Goal: Task Accomplishment & Management: Complete application form

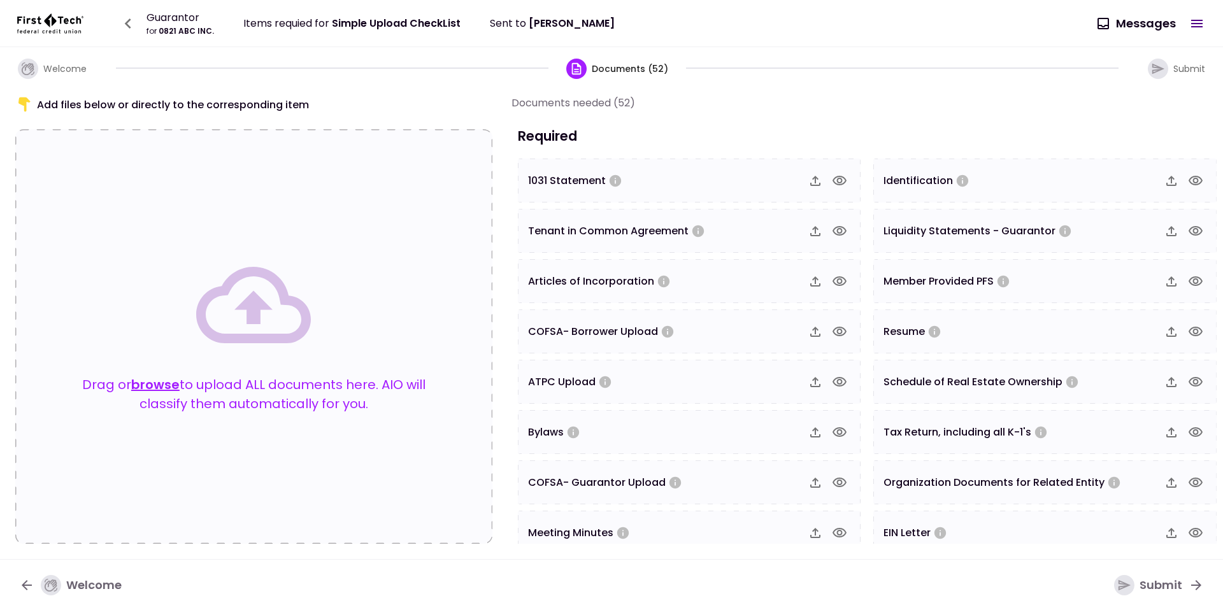
click at [170, 384] on button "browse" at bounding box center [155, 384] width 48 height 19
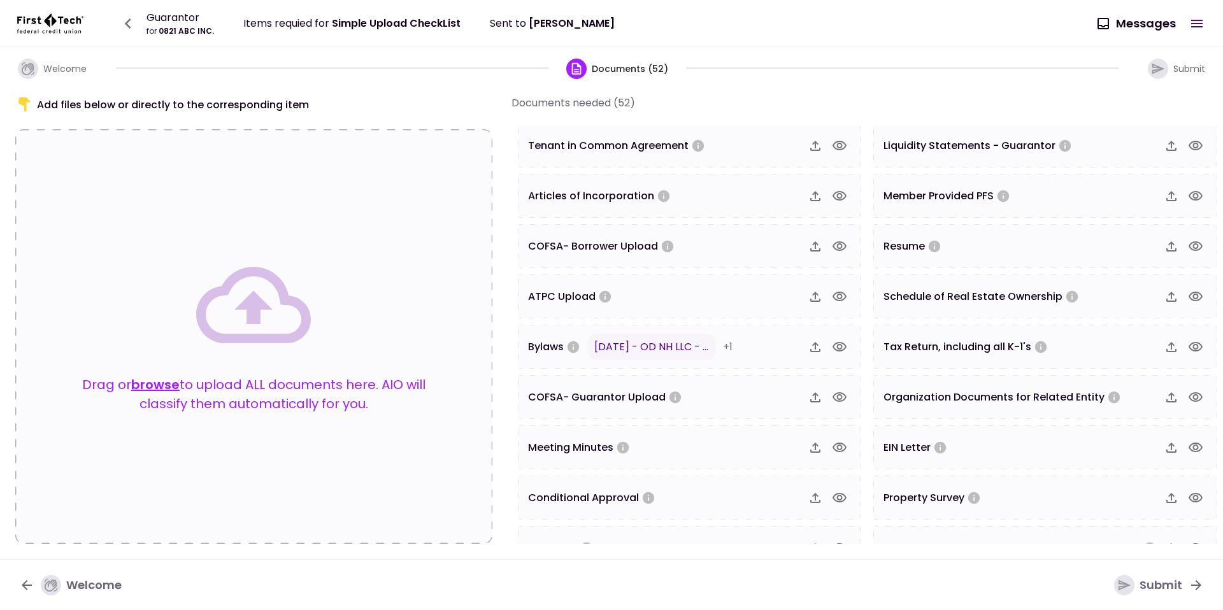
scroll to position [65, 0]
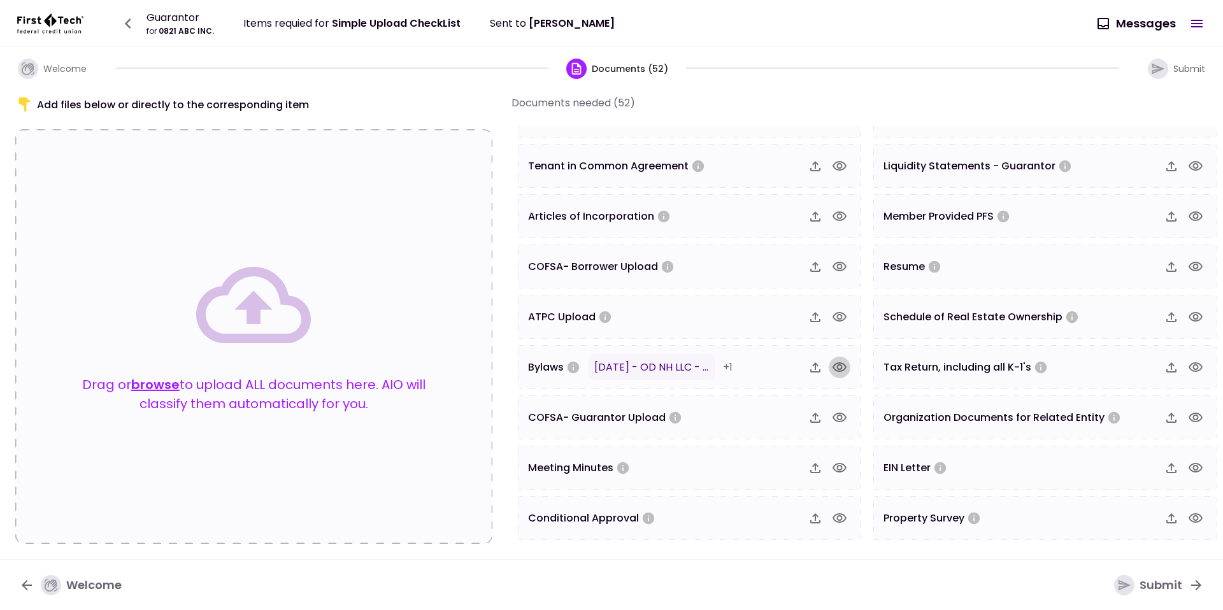
click at [837, 373] on button "button" at bounding box center [839, 368] width 22 height 22
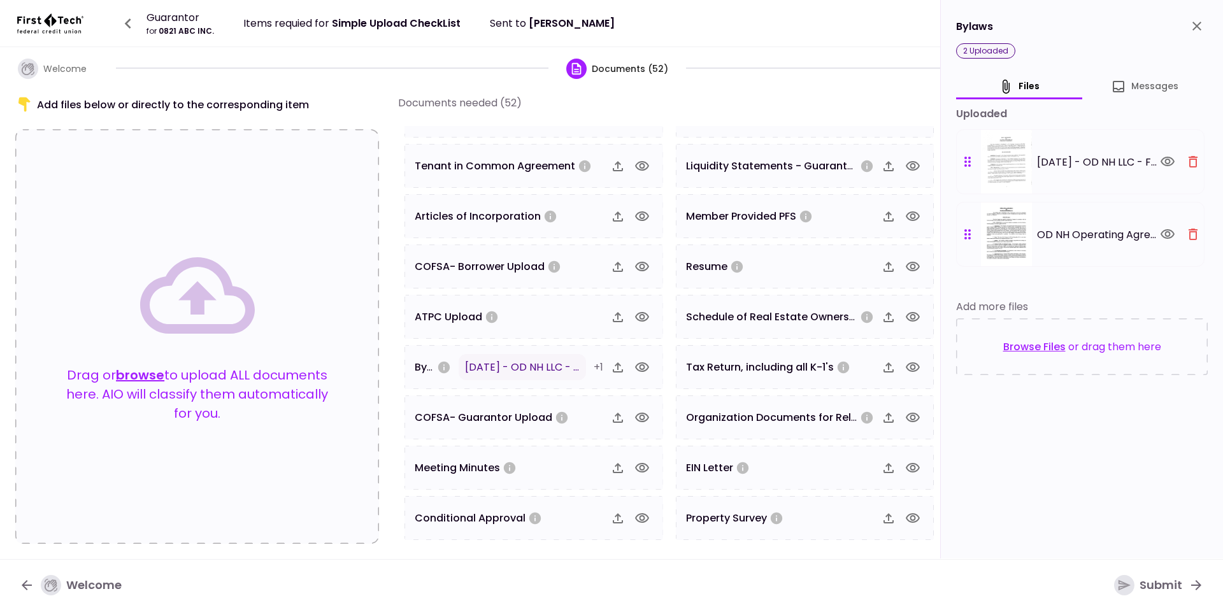
click at [213, 232] on div "Drag or browse to upload ALL documents here. AIO will classify them automatical…" at bounding box center [197, 336] width 364 height 415
click at [628, 365] on div at bounding box center [630, 368] width 46 height 22
click at [640, 367] on icon "button" at bounding box center [642, 367] width 14 height 10
click at [1195, 155] on icon "button" at bounding box center [1192, 161] width 15 height 15
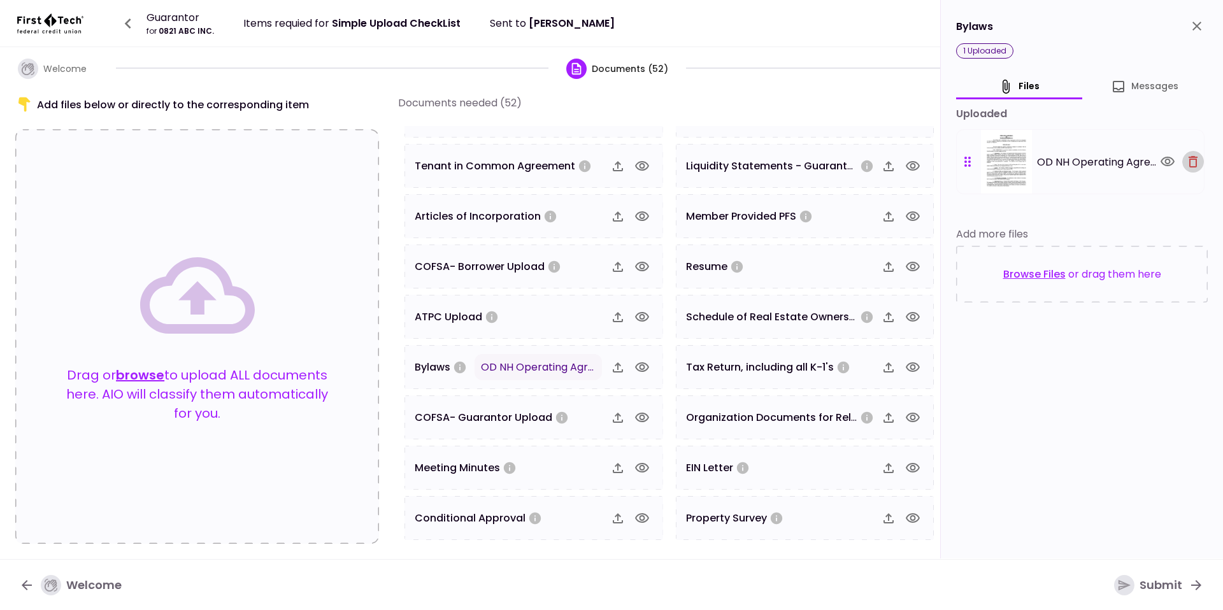
click at [1195, 155] on icon "button" at bounding box center [1192, 161] width 15 height 15
click at [1195, 246] on div "Browse Files or drag them here" at bounding box center [1082, 274] width 252 height 57
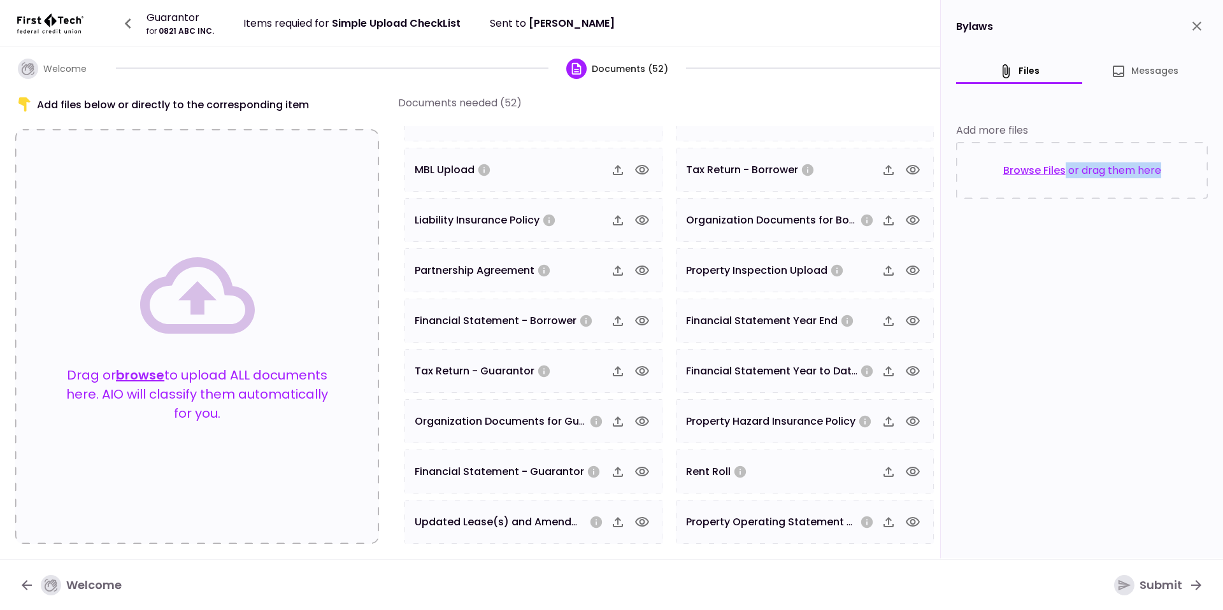
scroll to position [916, 0]
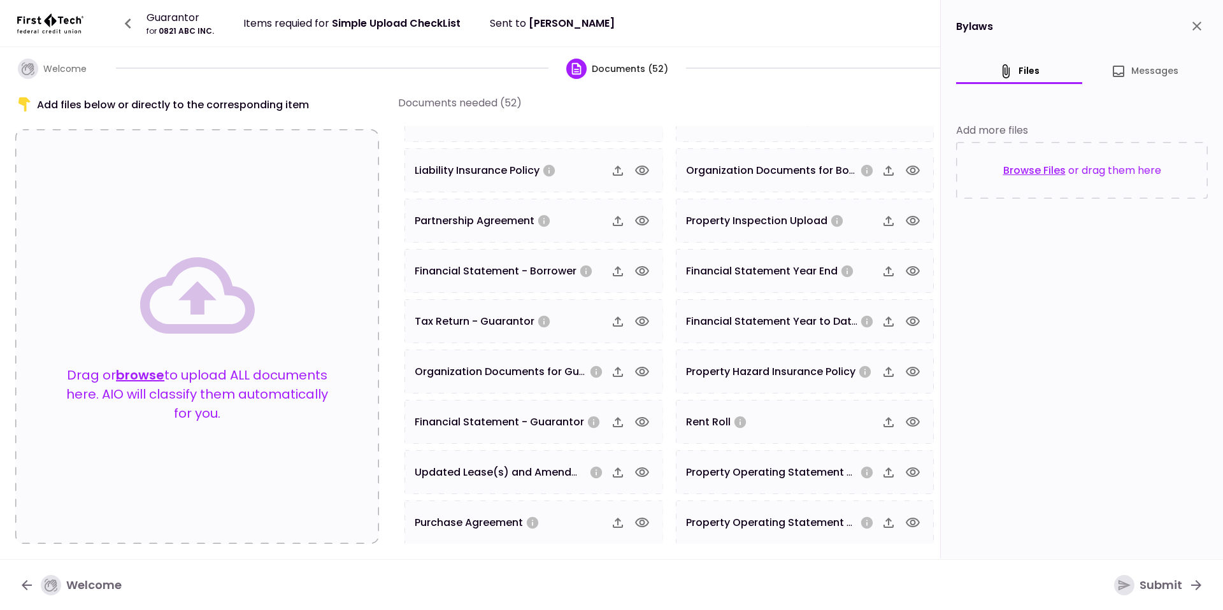
click at [145, 362] on div "Drag or browse to upload ALL documents here. AIO will classify them automatical…" at bounding box center [197, 336] width 262 height 197
click at [156, 369] on button "browse" at bounding box center [140, 374] width 48 height 19
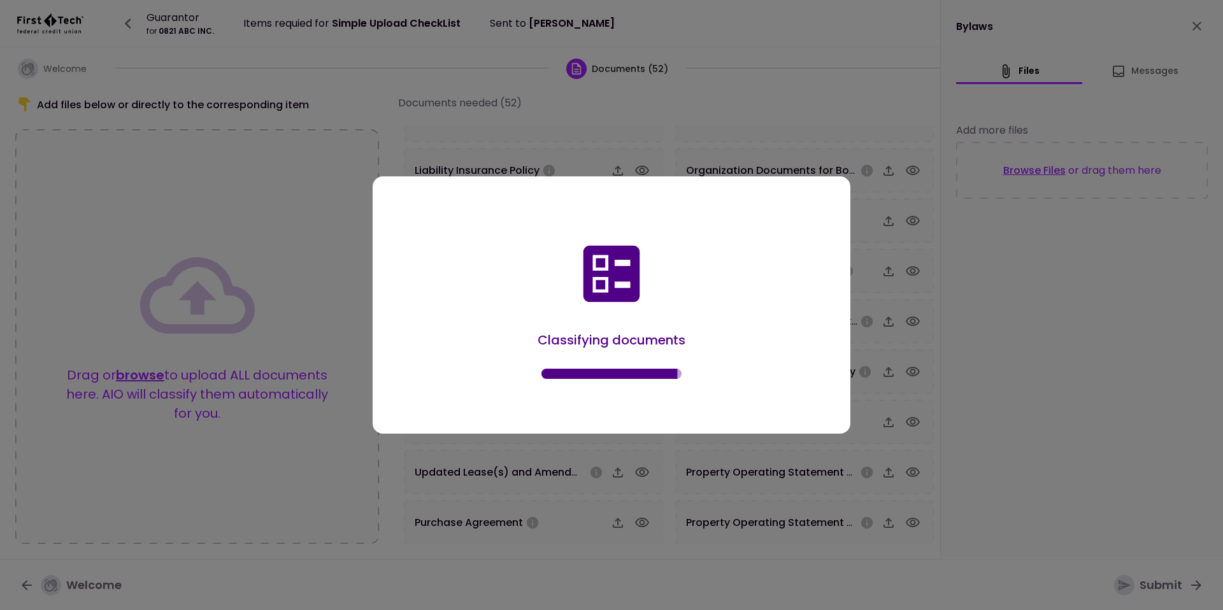
click at [532, 314] on div "Classifying documents" at bounding box center [611, 308] width 439 height 214
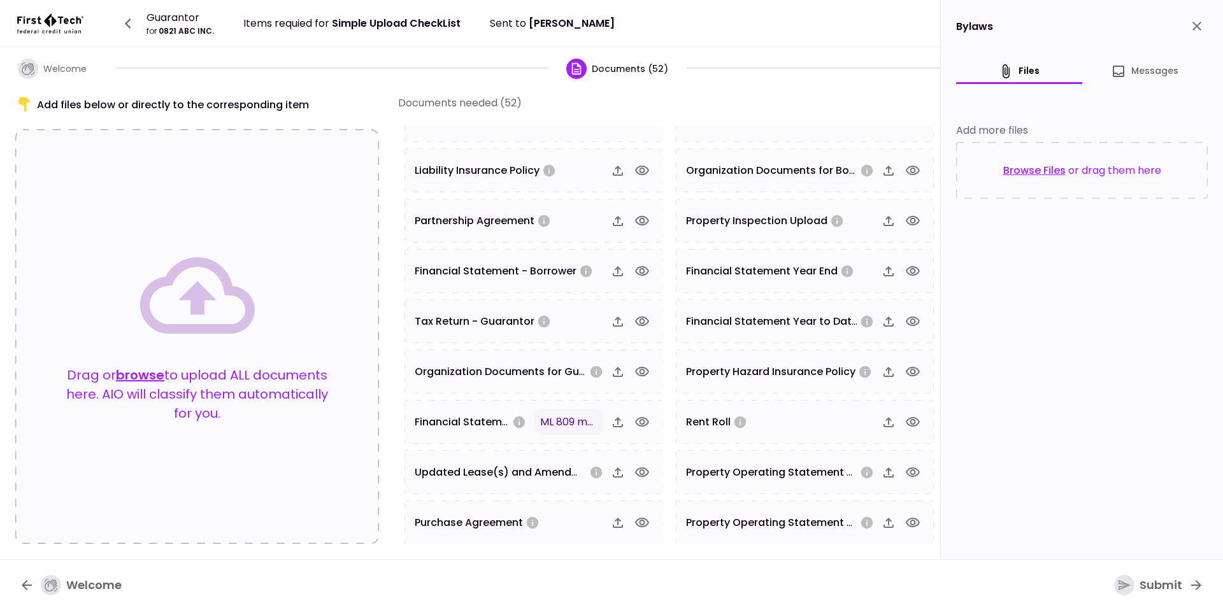
click at [635, 420] on icon "button" at bounding box center [642, 422] width 14 height 10
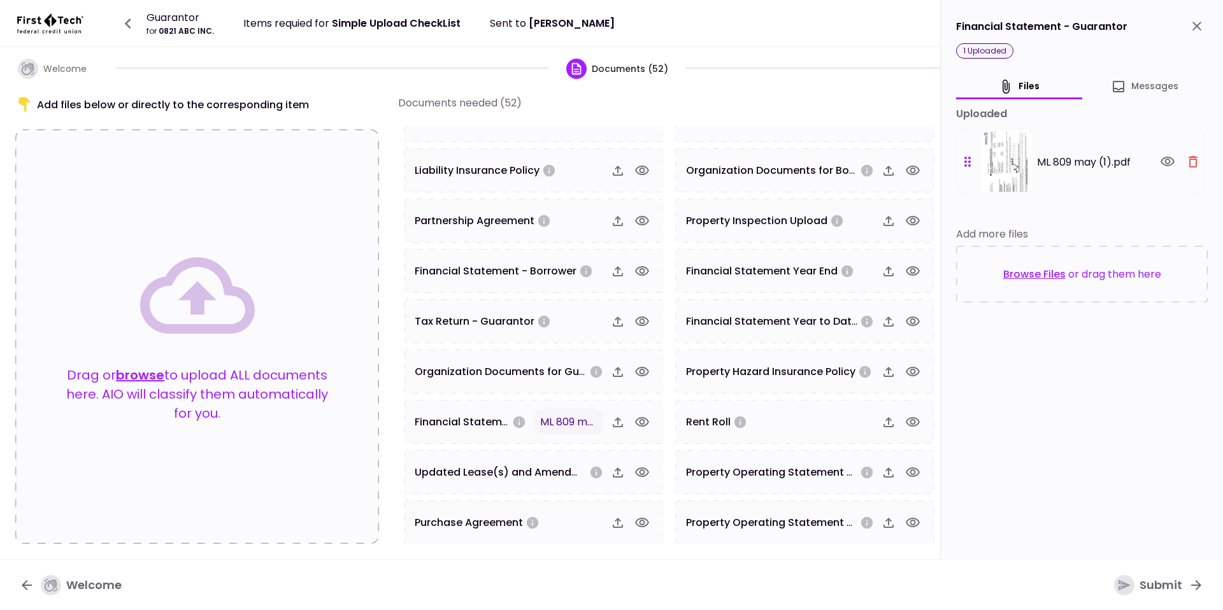
click at [1042, 32] on div "Financial Statement - Guarantor" at bounding box center [1082, 26] width 252 height 22
click at [1191, 162] on icon "button" at bounding box center [1192, 161] width 15 height 15
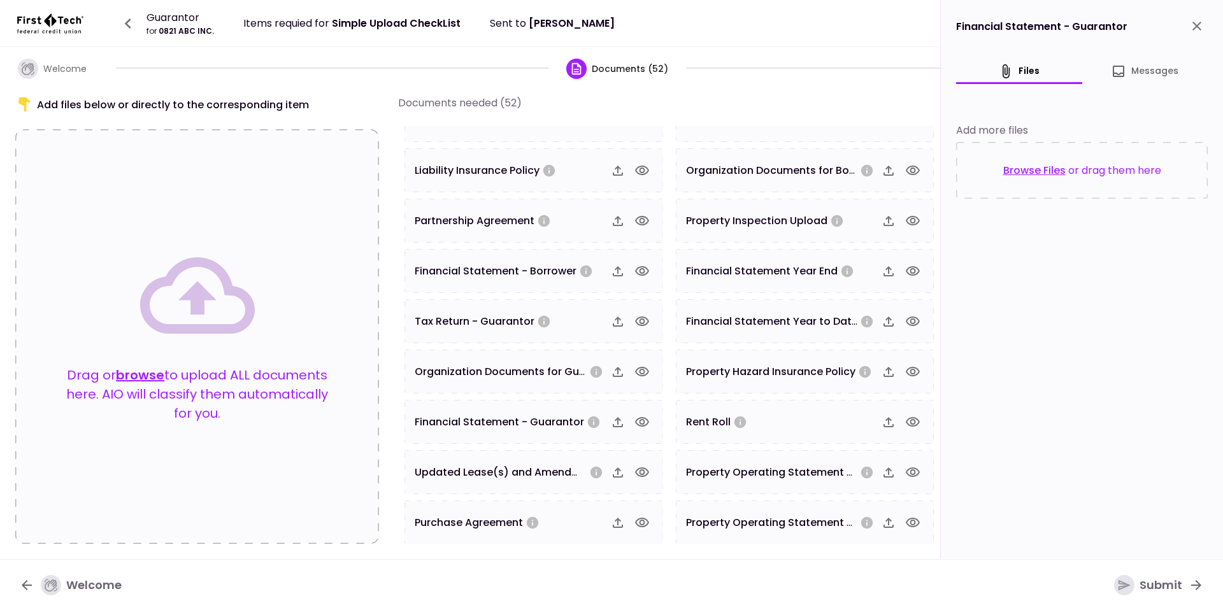
click at [1197, 26] on icon "close" at bounding box center [1196, 26] width 9 height 9
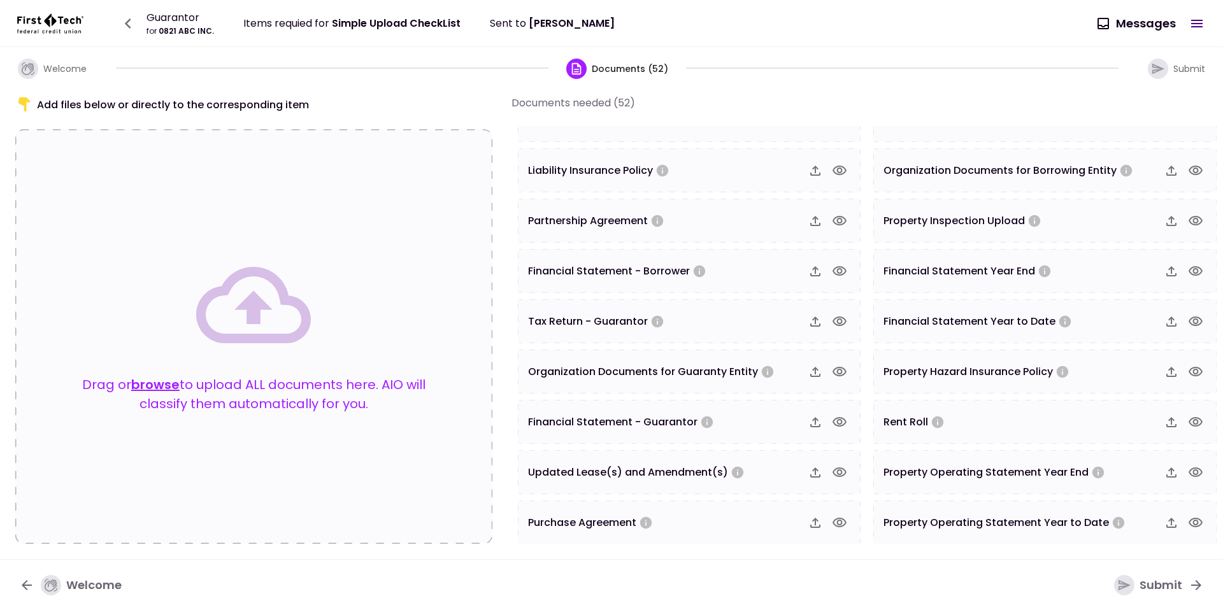
click at [165, 385] on button "browse" at bounding box center [155, 384] width 48 height 19
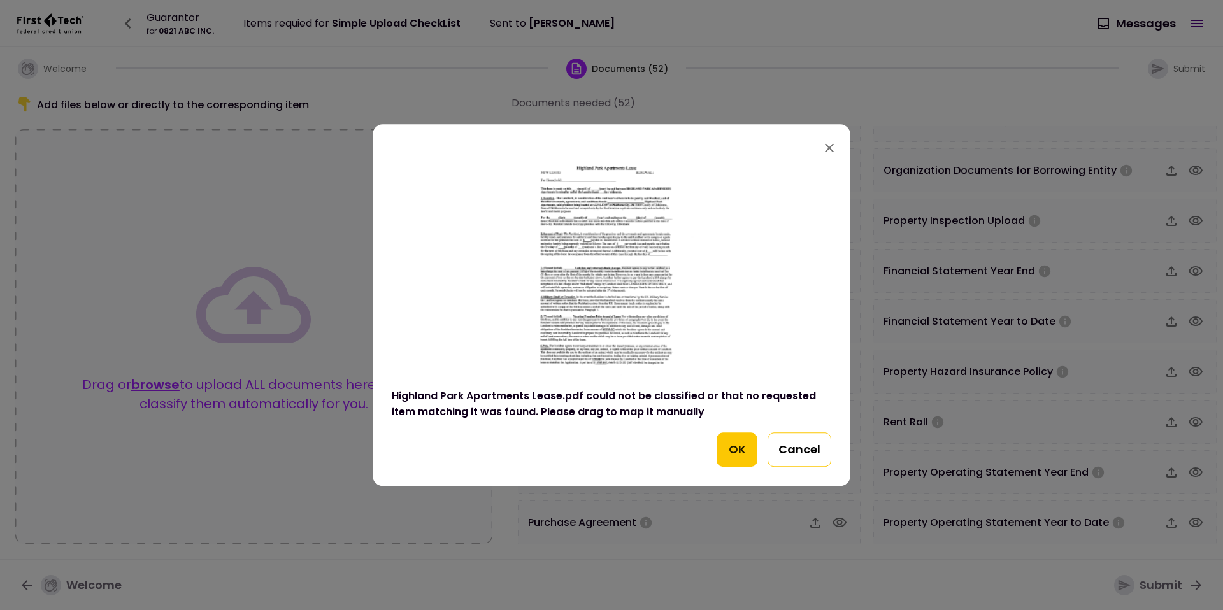
click at [810, 450] on button "Cancel" at bounding box center [799, 449] width 64 height 34
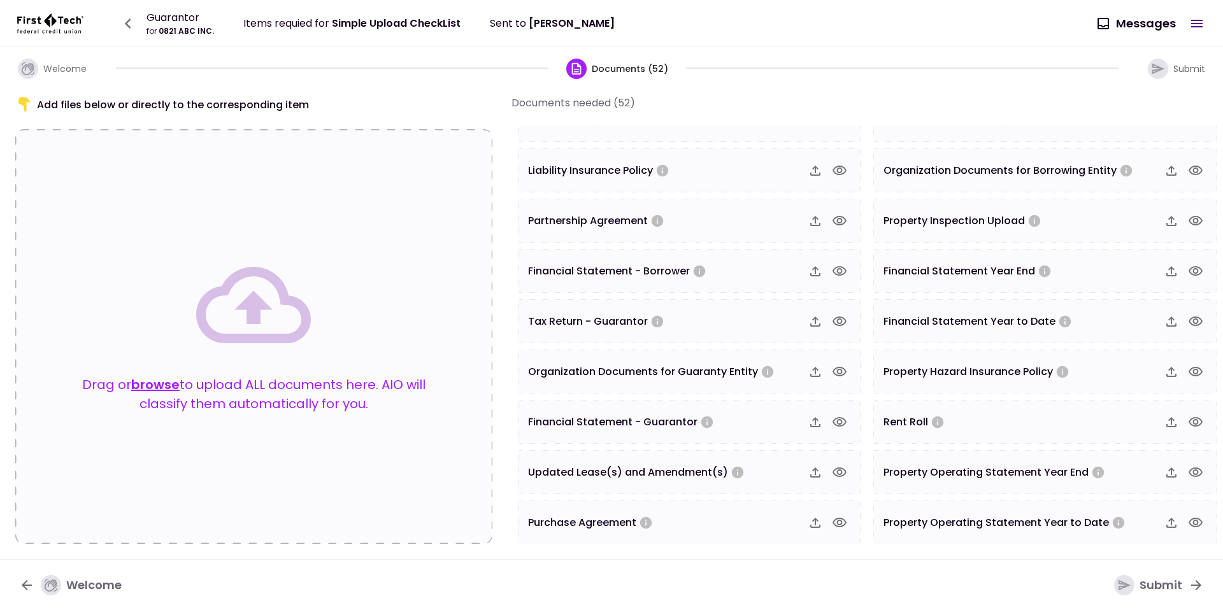
click at [144, 408] on p "Drag or browse to upload ALL documents here. AIO will classify them automatical…" at bounding box center [253, 394] width 375 height 38
click at [162, 389] on button "browse" at bounding box center [155, 384] width 48 height 19
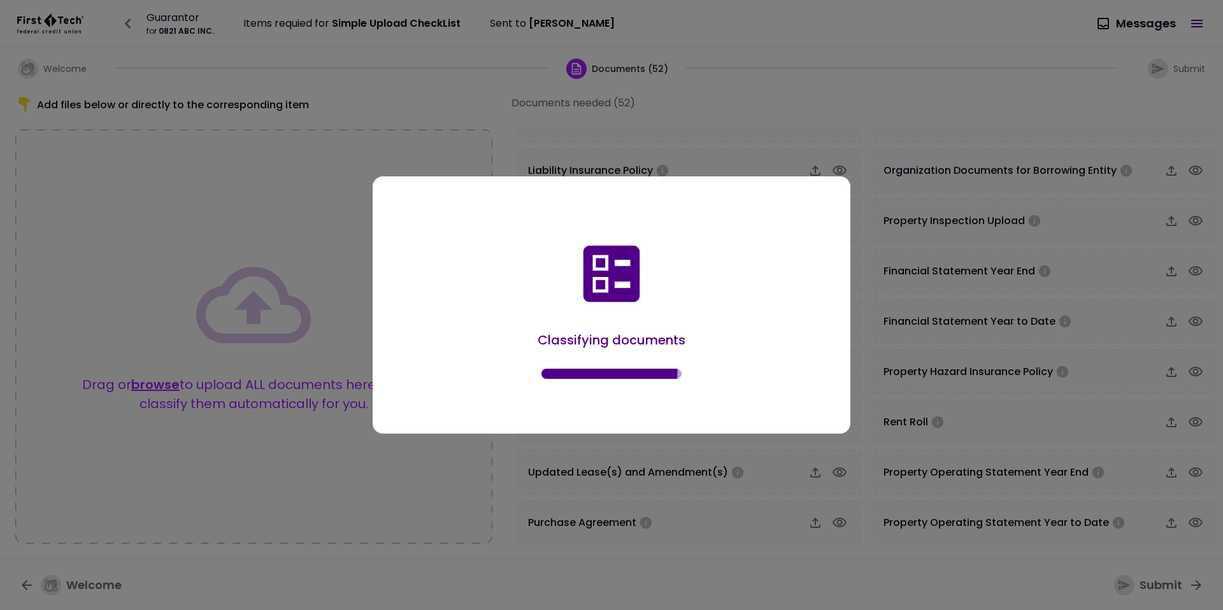
click at [560, 275] on div "Classifying documents" at bounding box center [611, 308] width 439 height 214
click at [517, 285] on div "Complete" at bounding box center [611, 308] width 439 height 214
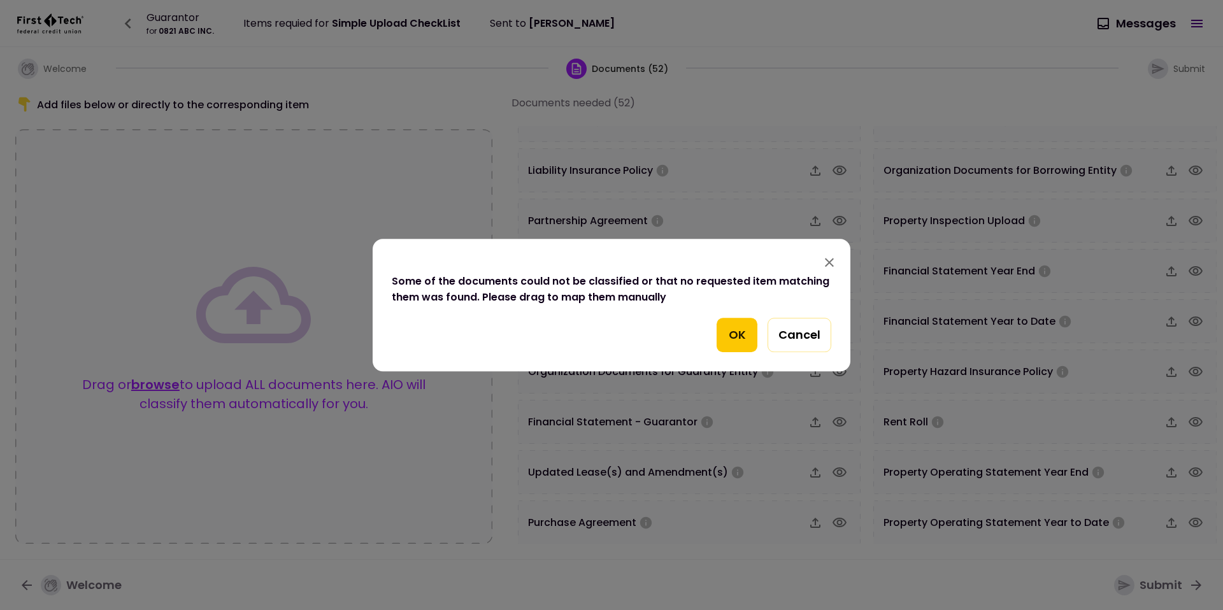
click at [725, 323] on button "OK" at bounding box center [736, 335] width 41 height 34
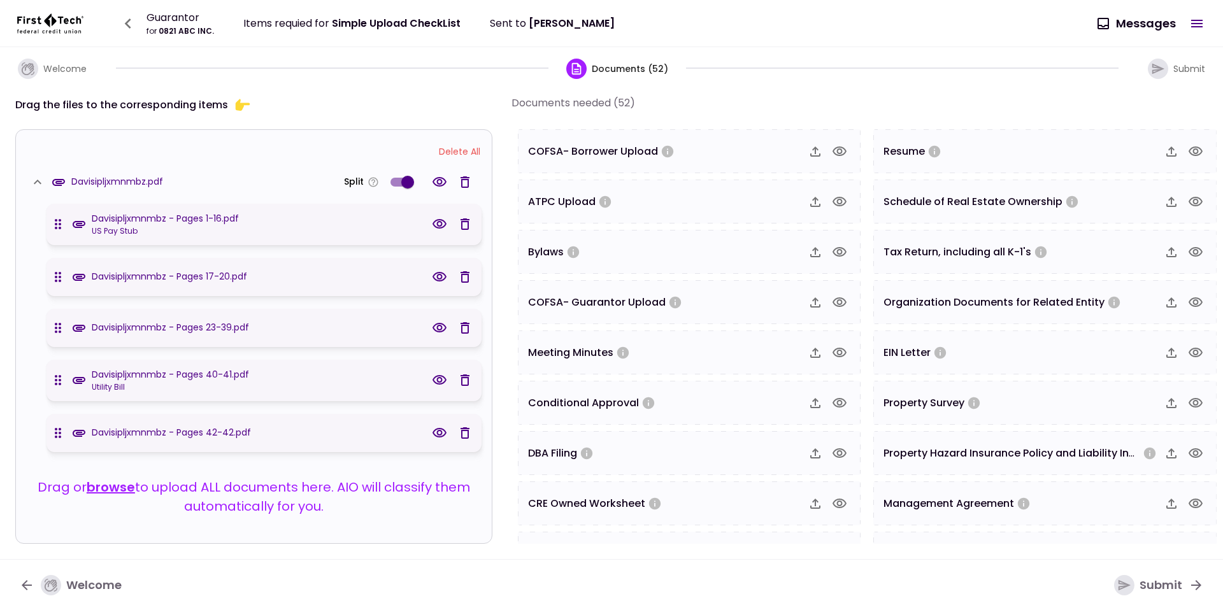
scroll to position [0, 0]
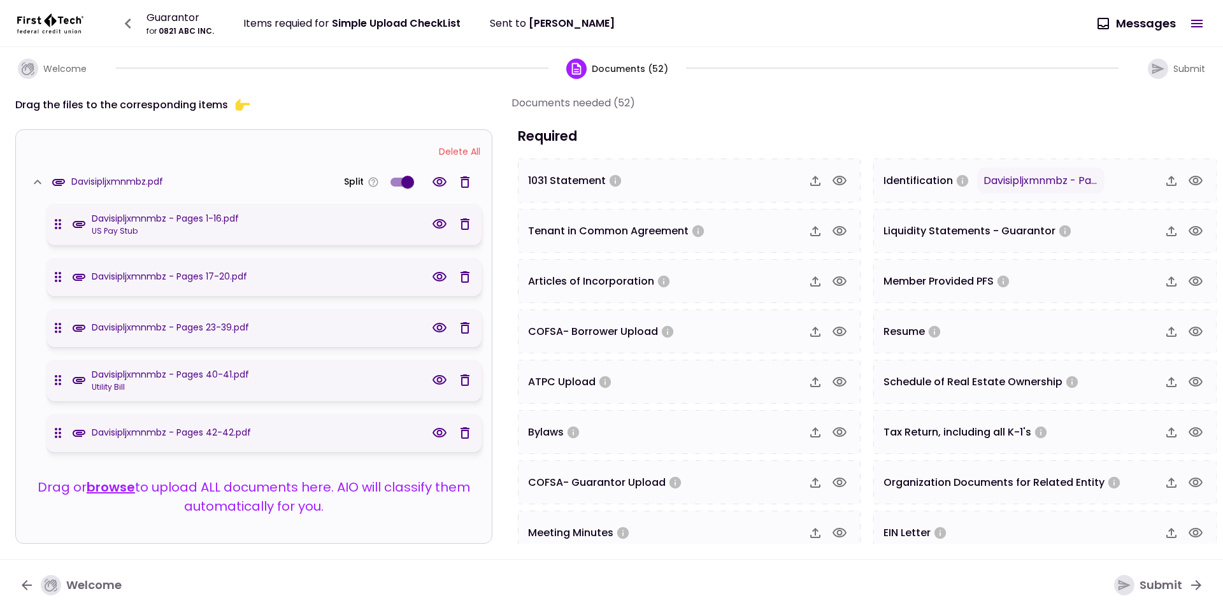
click at [1188, 174] on icon "button" at bounding box center [1195, 180] width 15 height 15
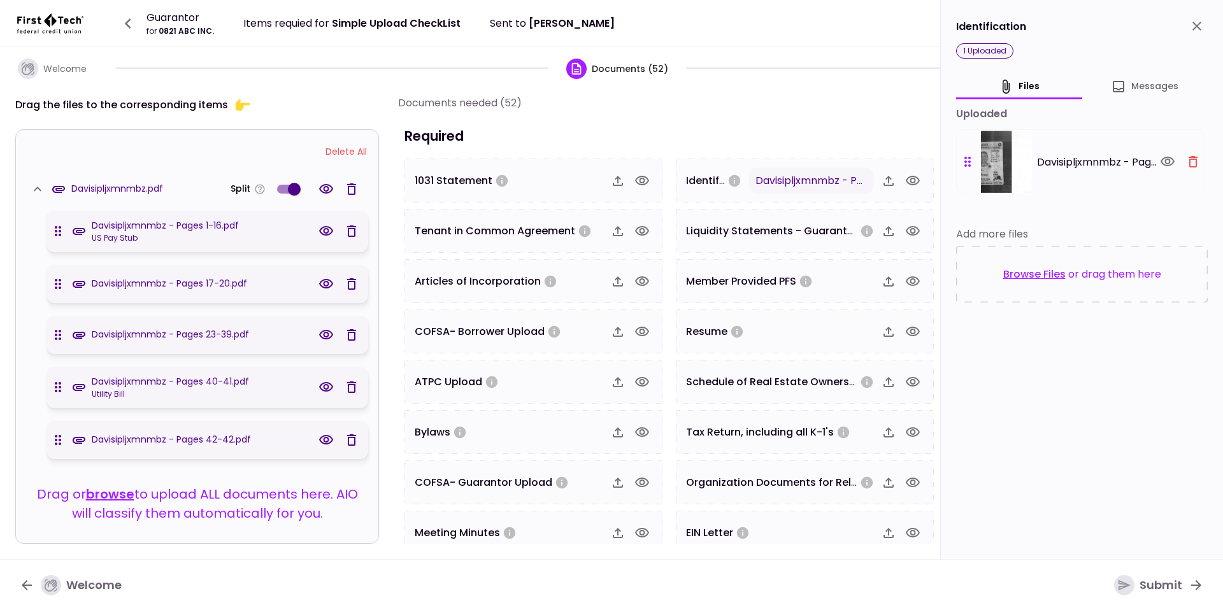
click at [1205, 26] on button "close" at bounding box center [1197, 26] width 22 height 22
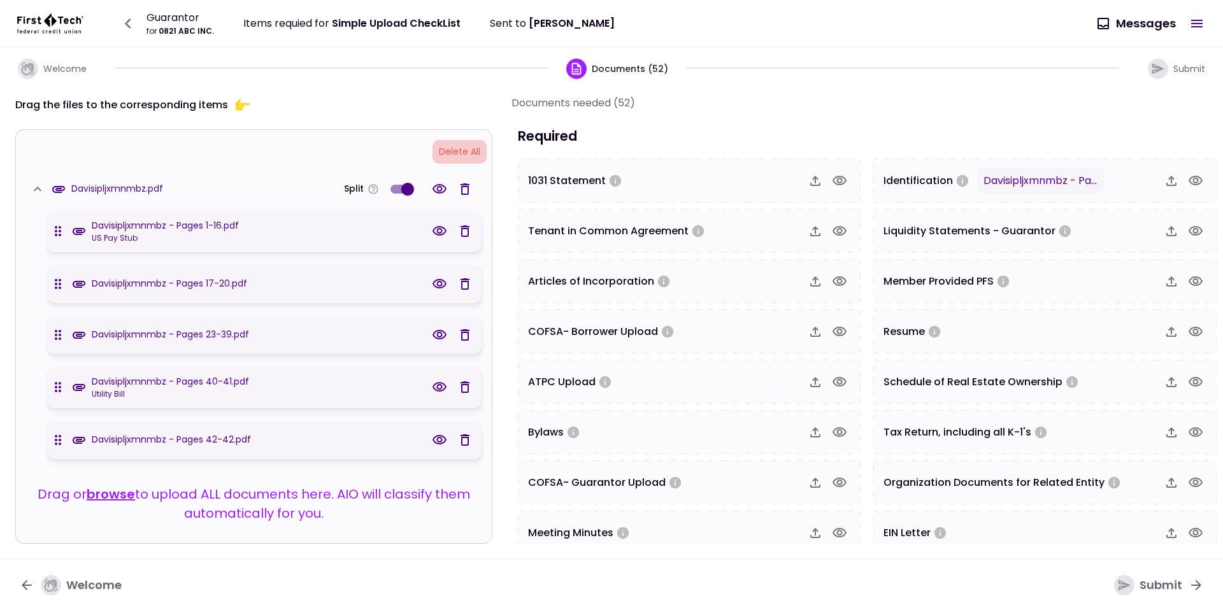
click at [451, 145] on button "Delete All" at bounding box center [459, 152] width 54 height 24
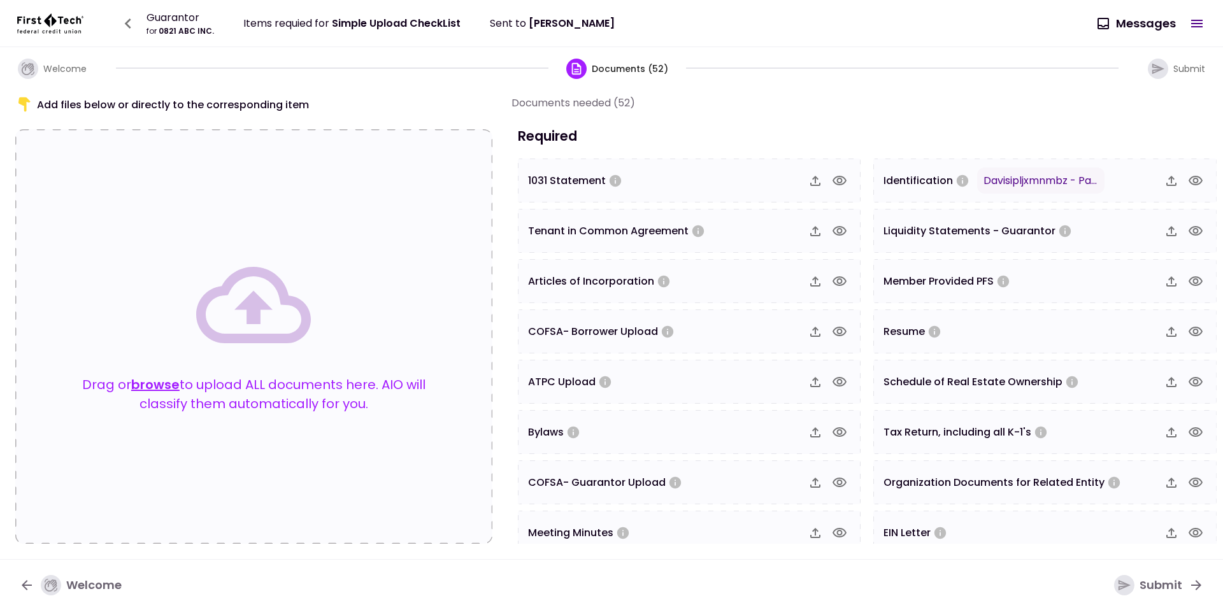
click at [153, 364] on div "Drag or browse to upload ALL documents here. AIO will classify them automatical…" at bounding box center [253, 337] width 375 height 178
click at [150, 392] on button "browse" at bounding box center [155, 384] width 48 height 19
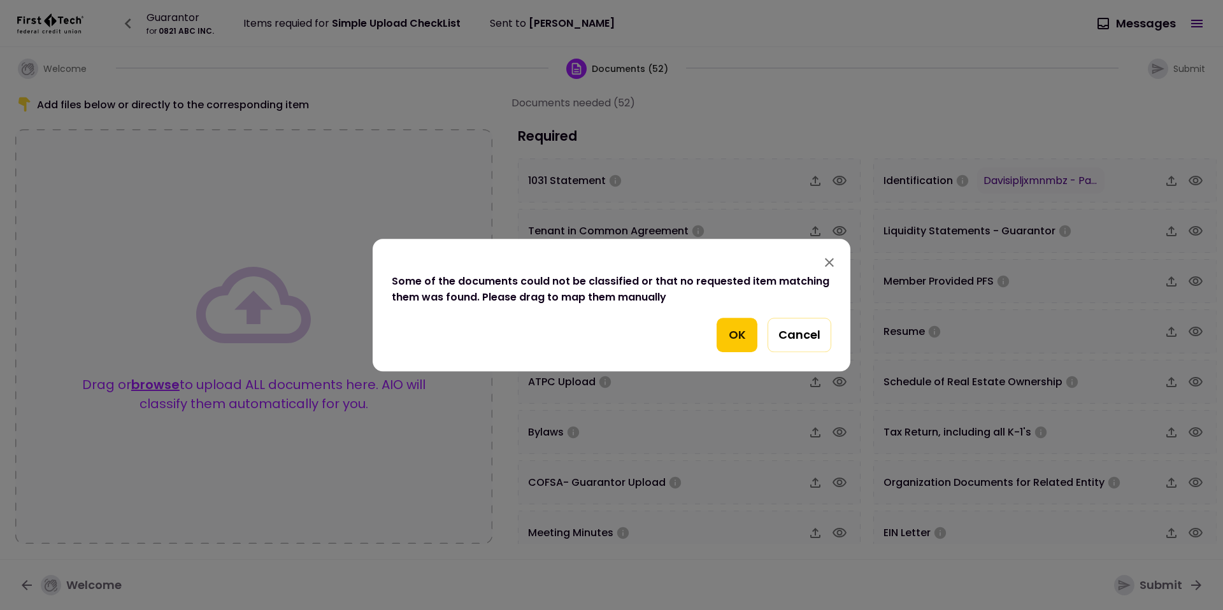
click at [729, 336] on button "OK" at bounding box center [736, 335] width 41 height 34
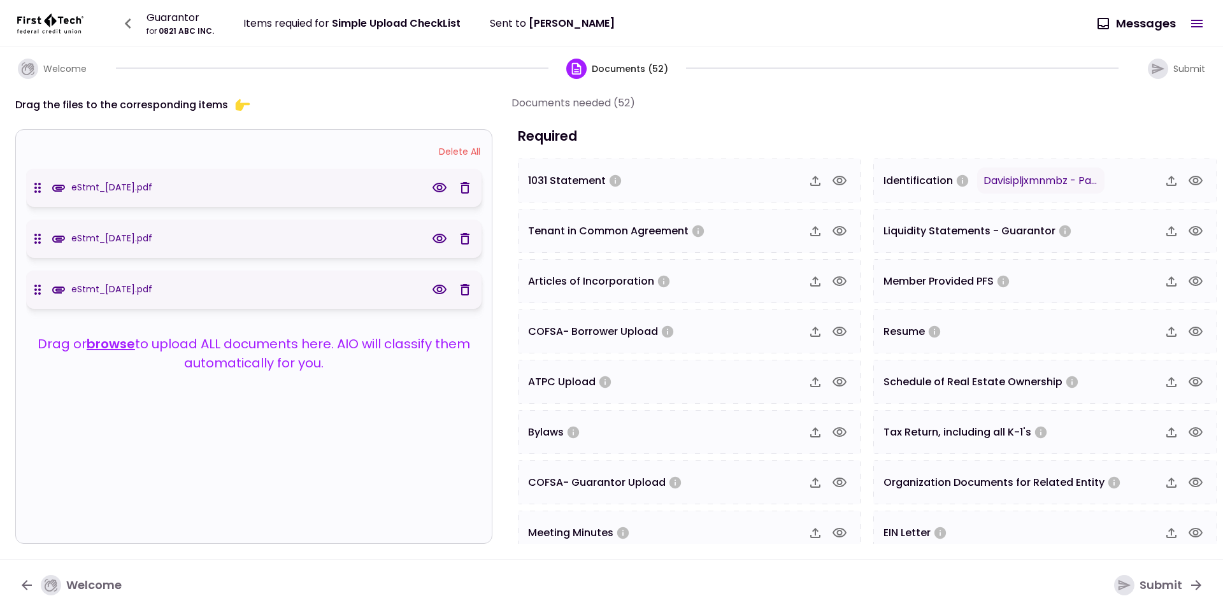
click at [457, 147] on button "Delete All" at bounding box center [459, 152] width 54 height 24
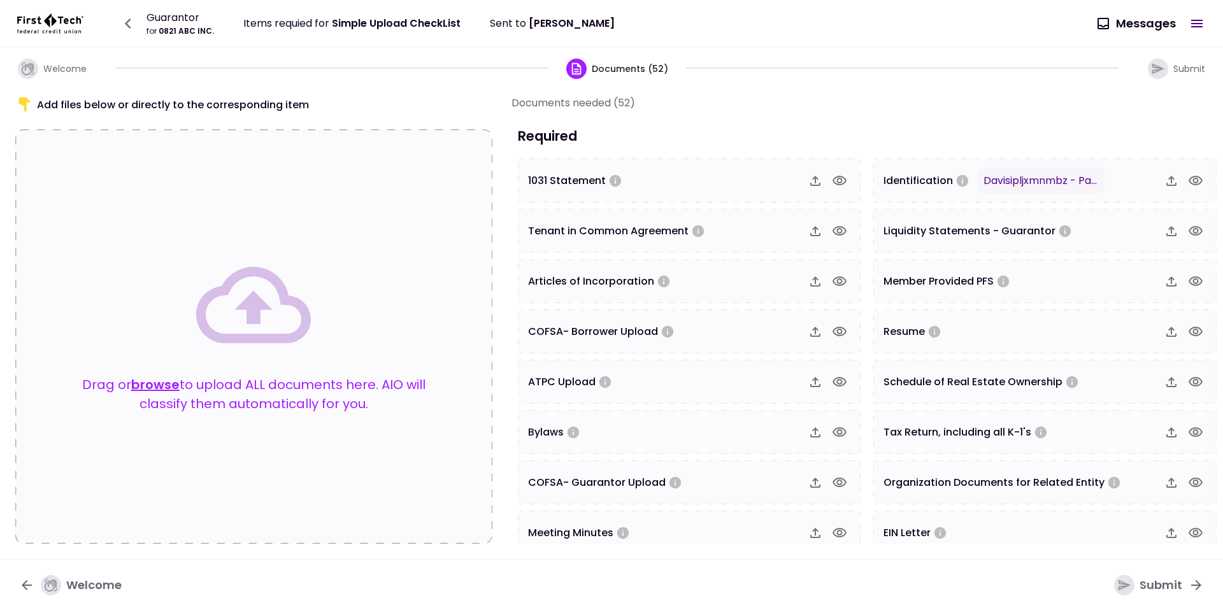
click at [155, 386] on button "browse" at bounding box center [155, 384] width 48 height 19
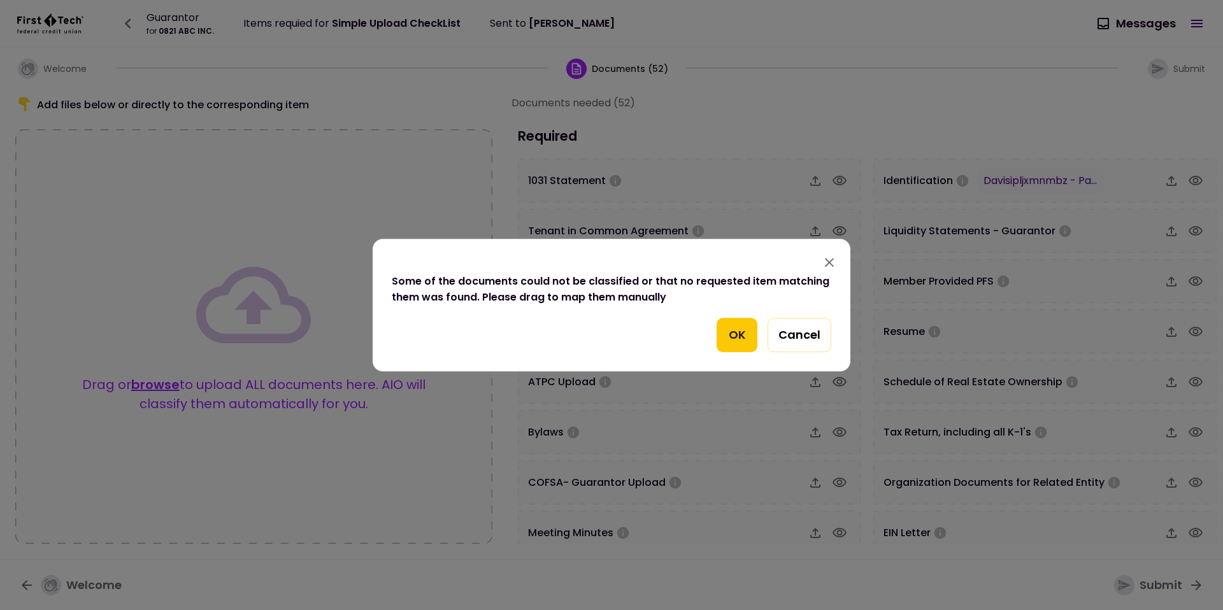
click at [722, 341] on button "OK" at bounding box center [736, 335] width 41 height 34
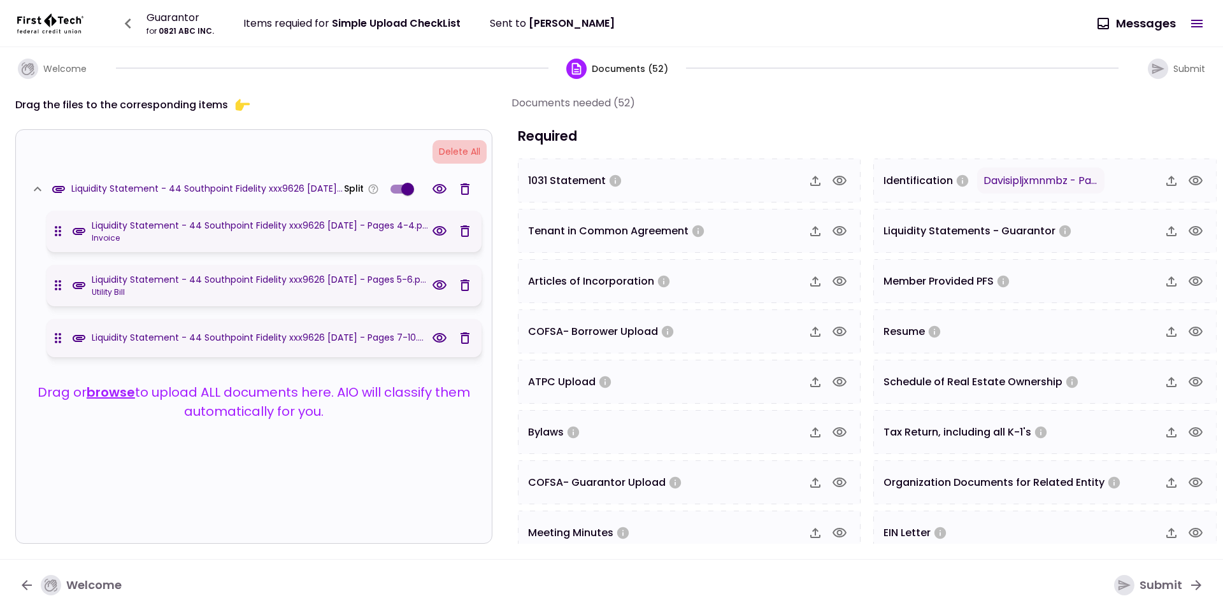
click at [458, 154] on button "Delete All" at bounding box center [459, 152] width 54 height 24
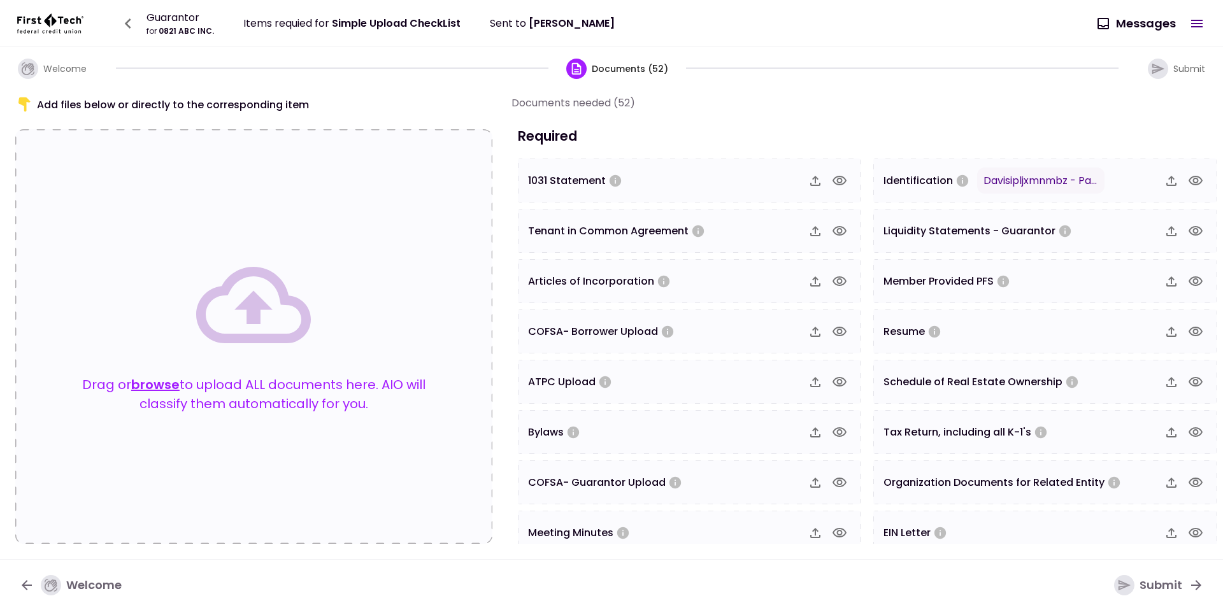
click at [152, 384] on button "browse" at bounding box center [155, 384] width 48 height 19
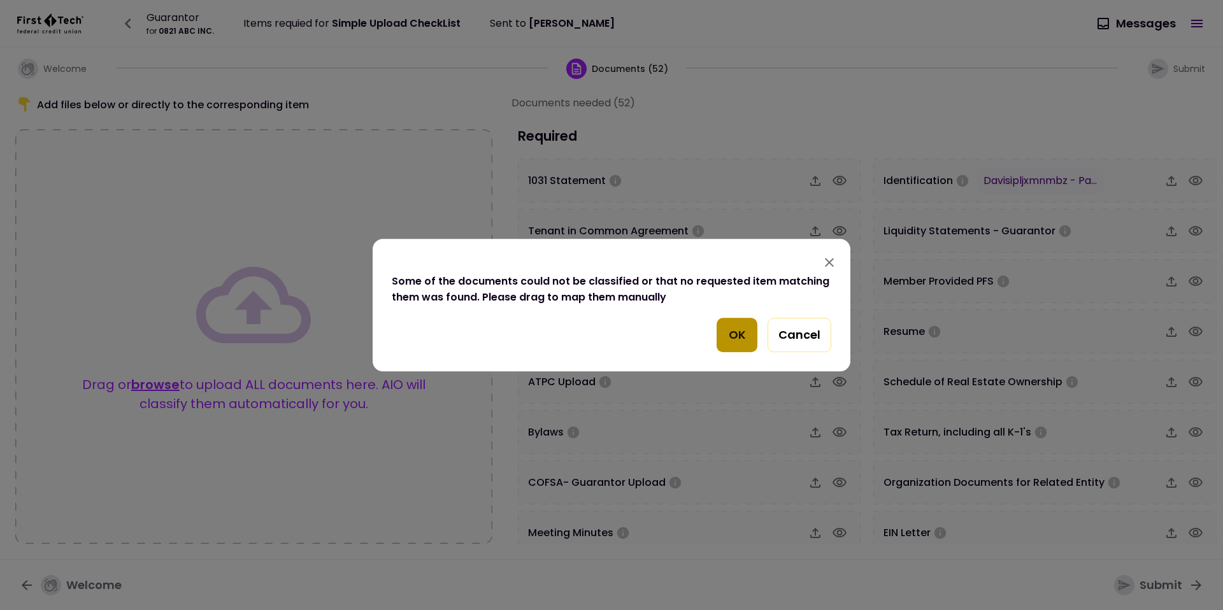
click at [720, 320] on button "OK" at bounding box center [736, 335] width 41 height 34
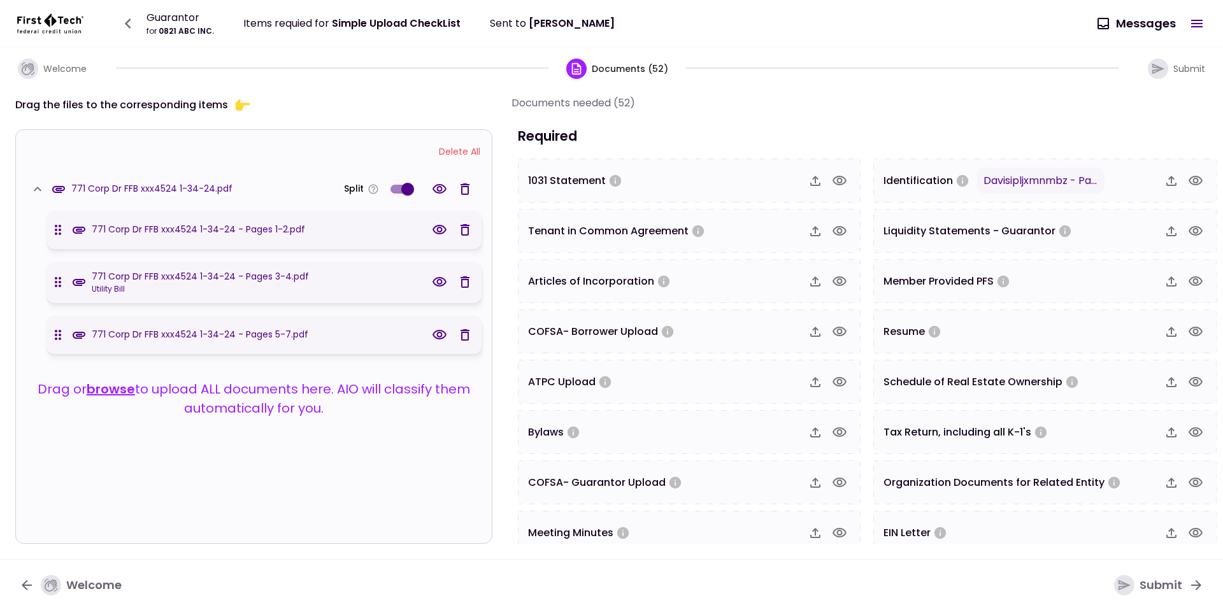
click at [434, 230] on icon "button" at bounding box center [439, 229] width 15 height 15
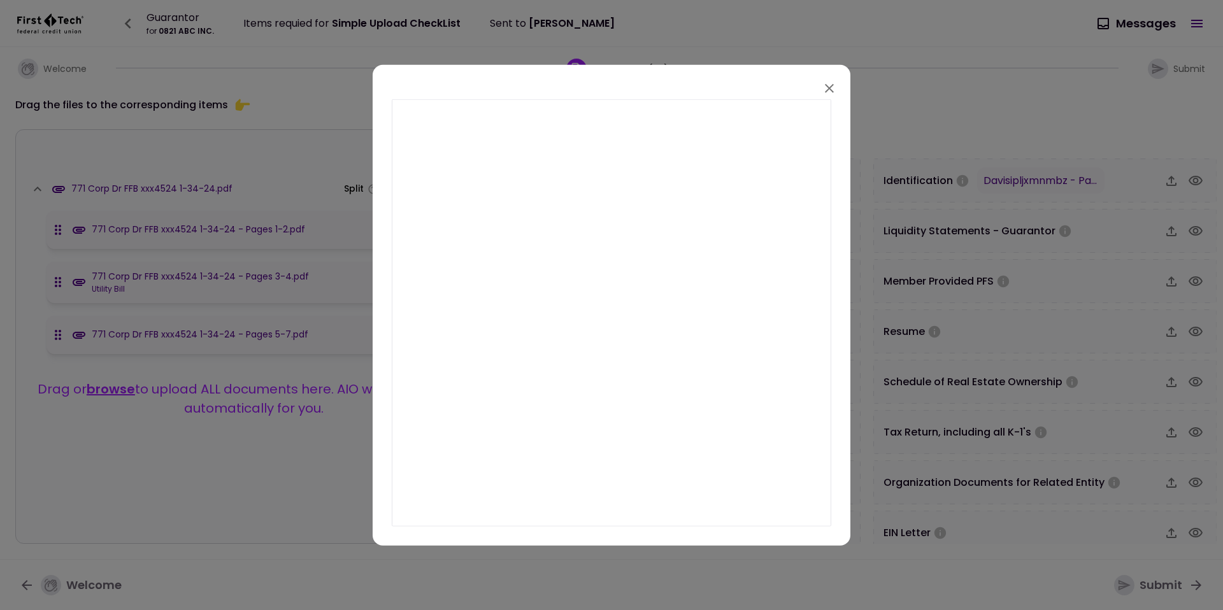
click at [831, 88] on icon "button" at bounding box center [828, 88] width 15 height 15
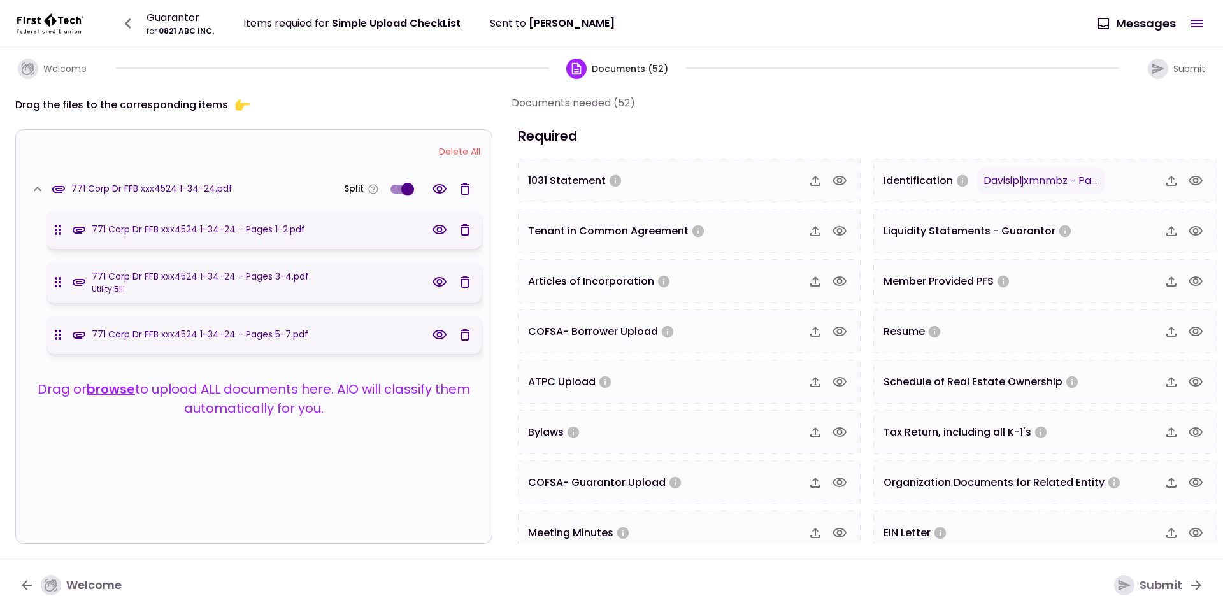
click at [434, 282] on icon "button" at bounding box center [439, 282] width 14 height 10
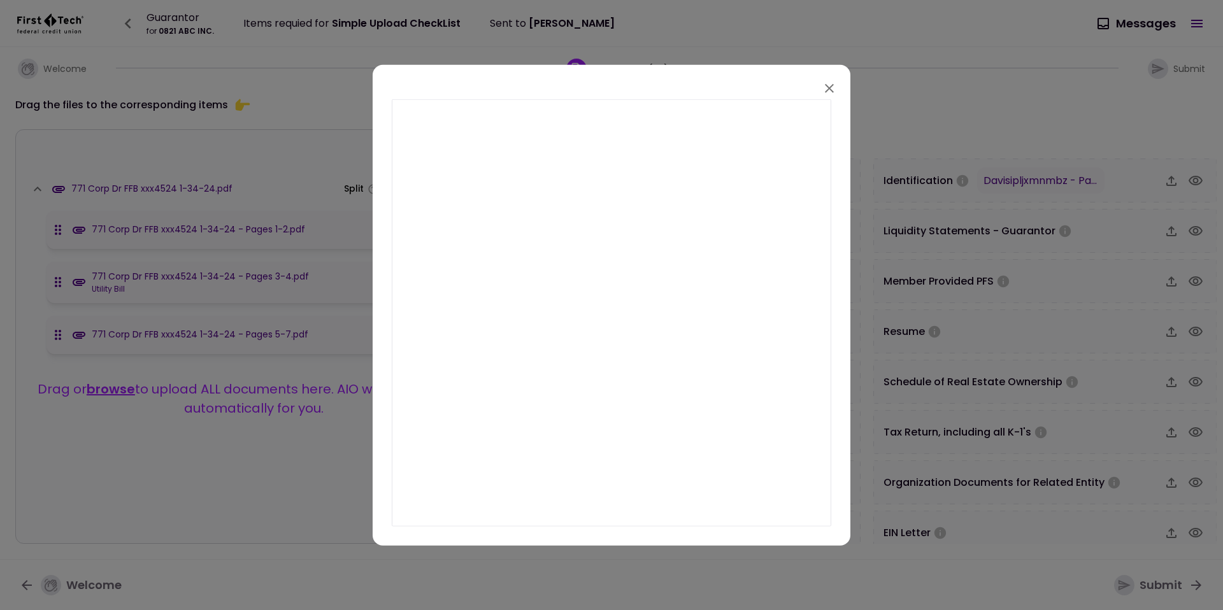
click at [828, 94] on icon "button" at bounding box center [828, 88] width 15 height 15
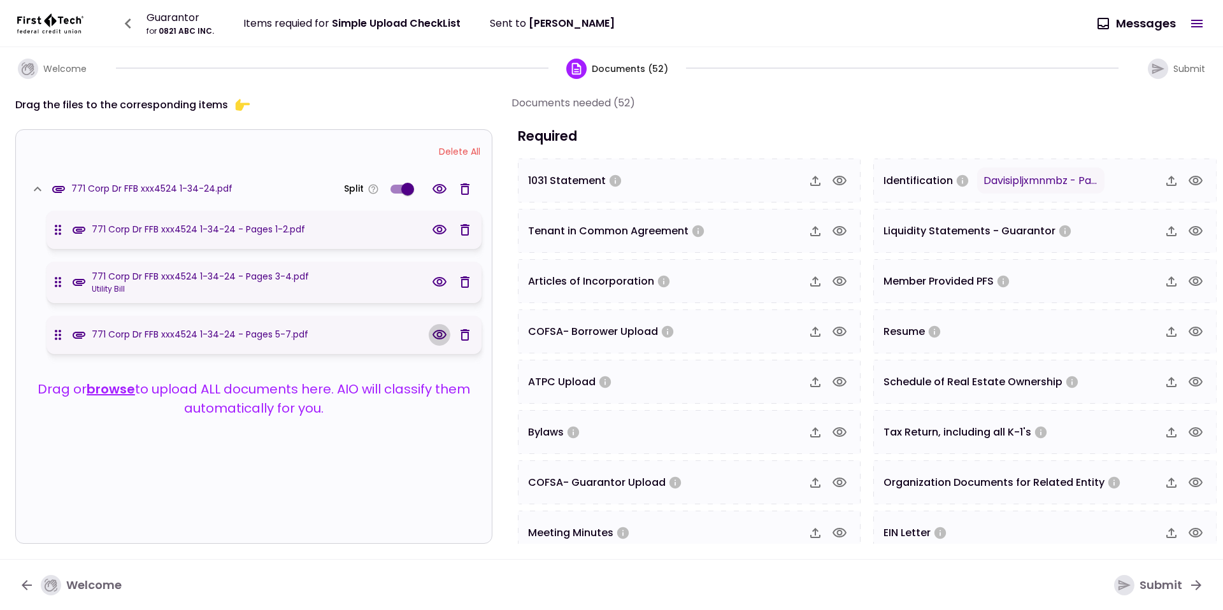
click at [432, 329] on icon "button" at bounding box center [439, 334] width 15 height 15
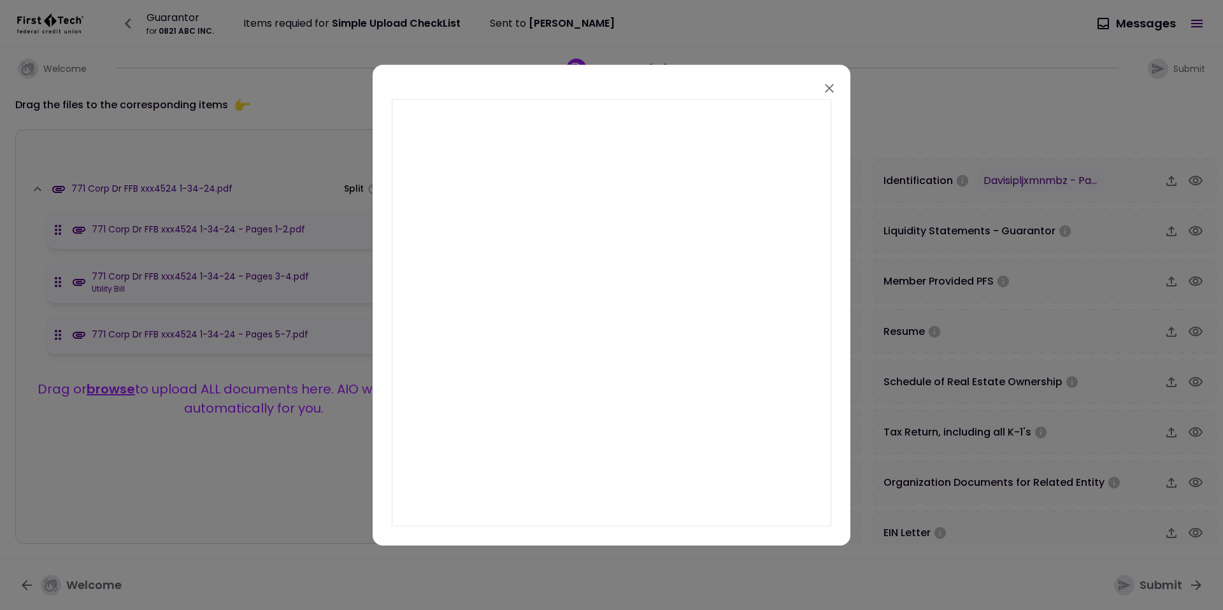
click at [820, 89] on button "button" at bounding box center [829, 89] width 22 height 22
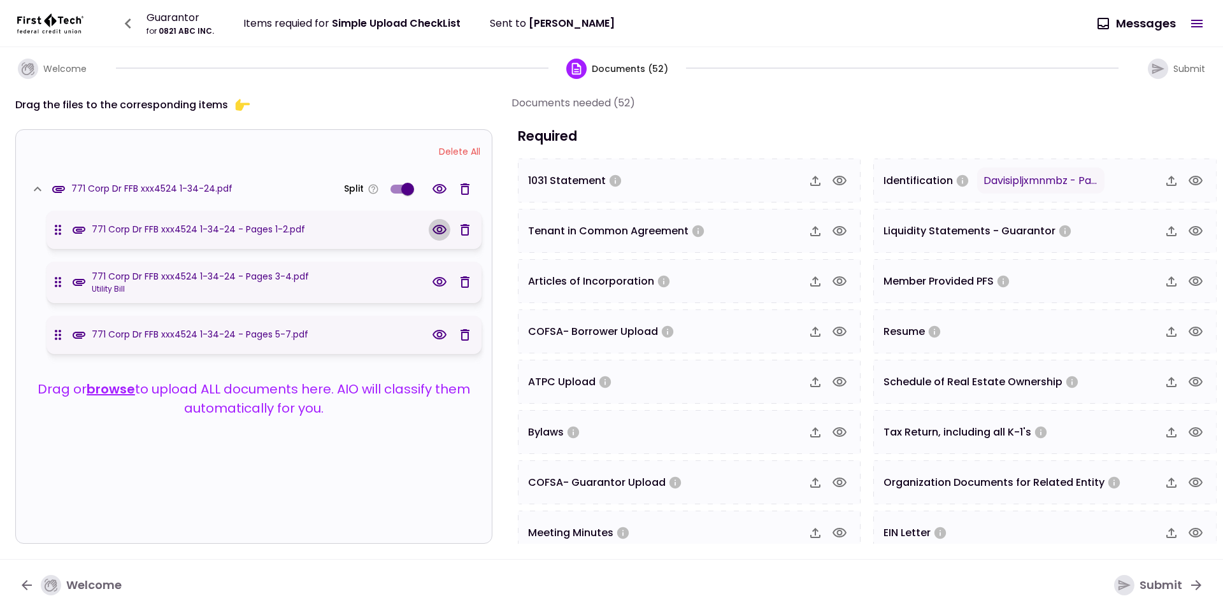
click at [440, 236] on button "button" at bounding box center [440, 230] width 22 height 22
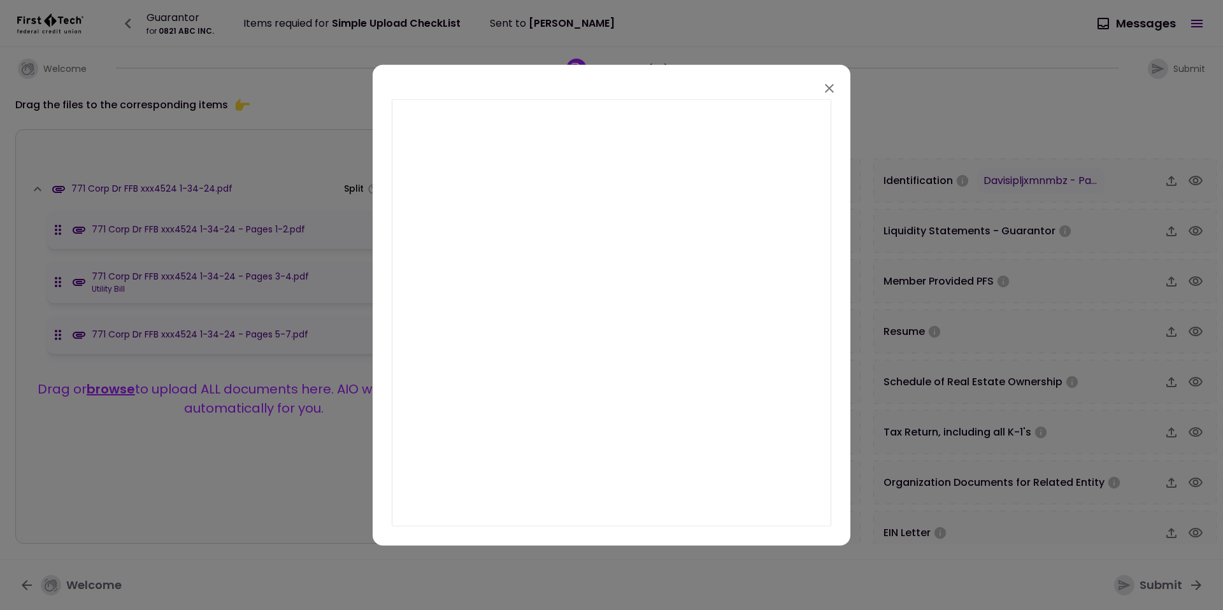
click at [830, 89] on icon "button" at bounding box center [828, 88] width 15 height 15
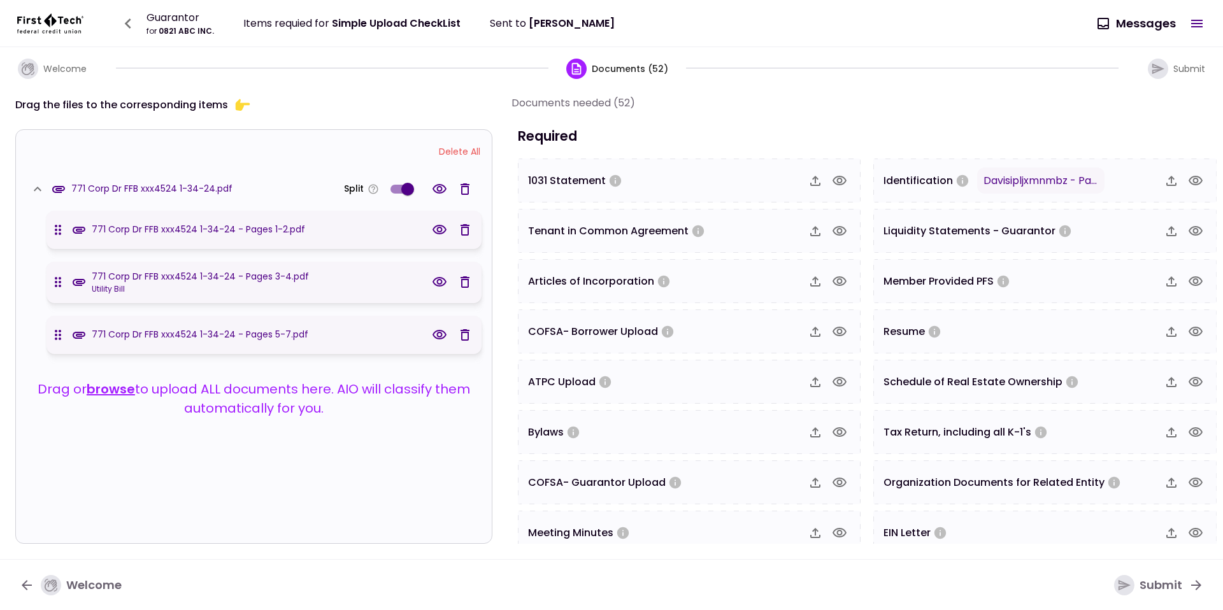
click at [440, 331] on icon "button" at bounding box center [439, 334] width 15 height 15
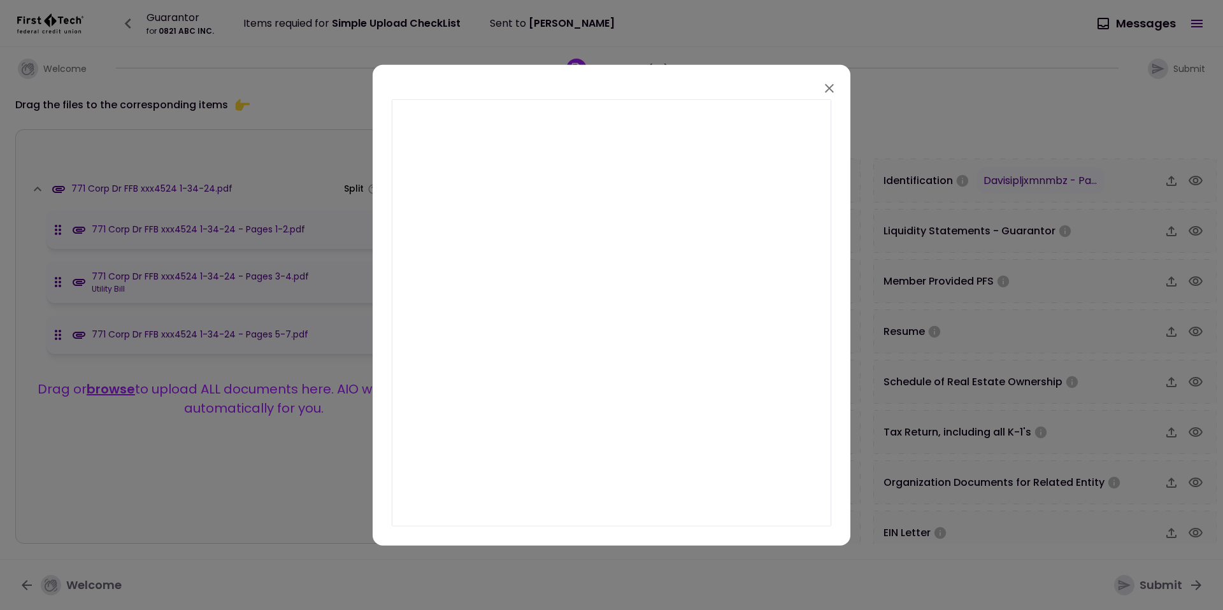
click at [834, 91] on icon "button" at bounding box center [828, 88] width 15 height 15
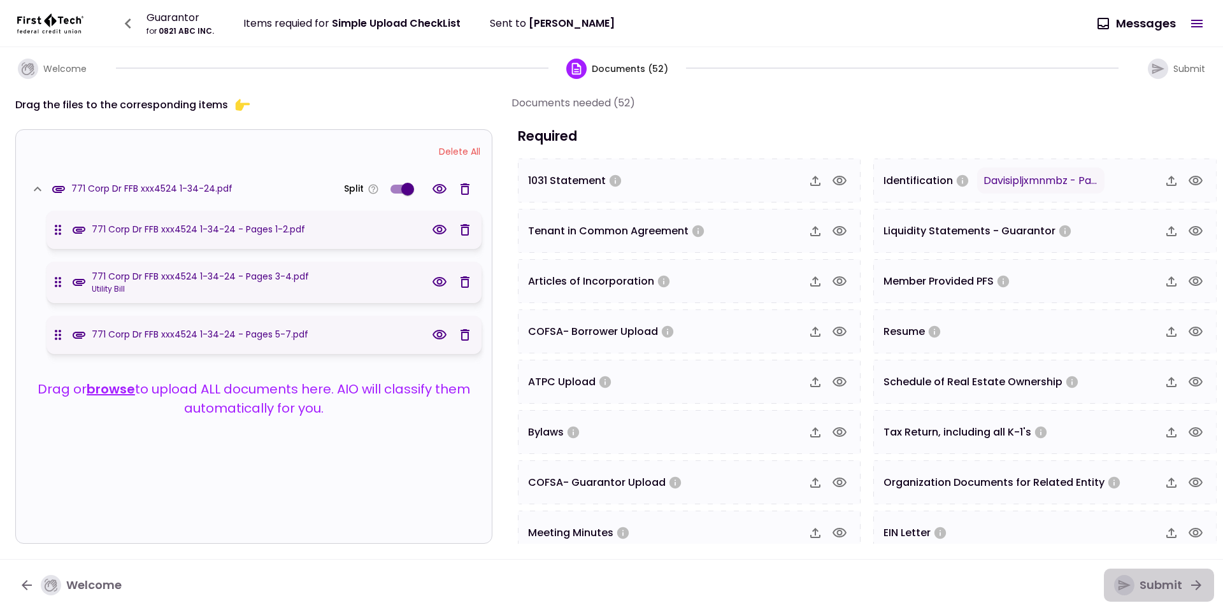
click at [1134, 592] on div "Submit" at bounding box center [1148, 585] width 68 height 20
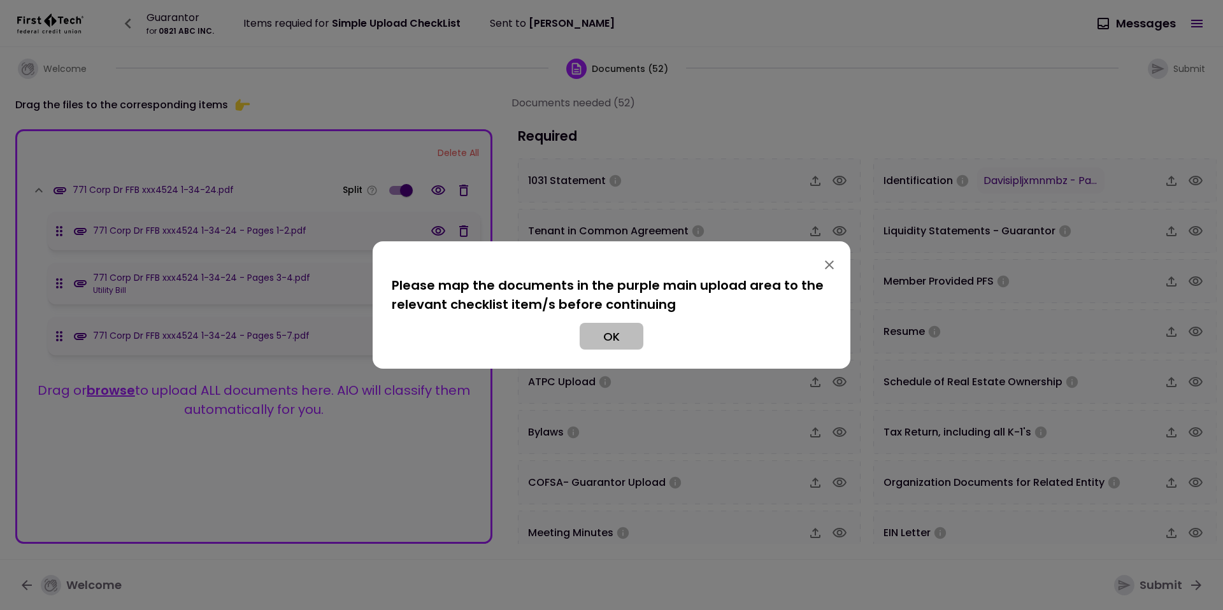
click at [607, 327] on button "OK" at bounding box center [611, 336] width 64 height 27
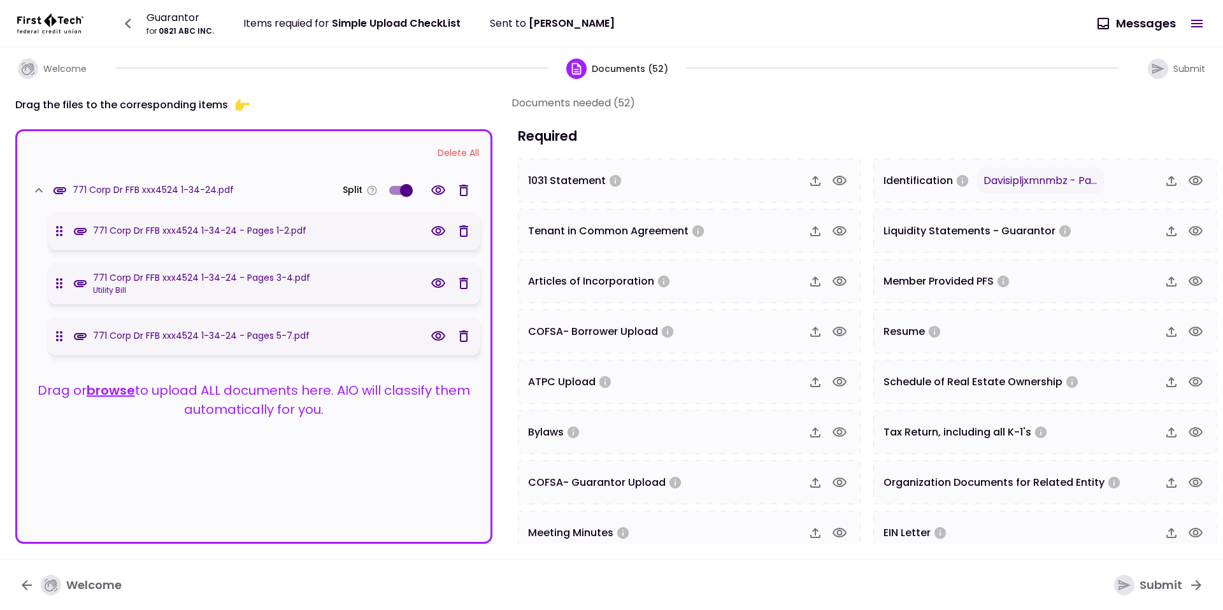
click at [1168, 596] on button "Submit" at bounding box center [1158, 585] width 110 height 33
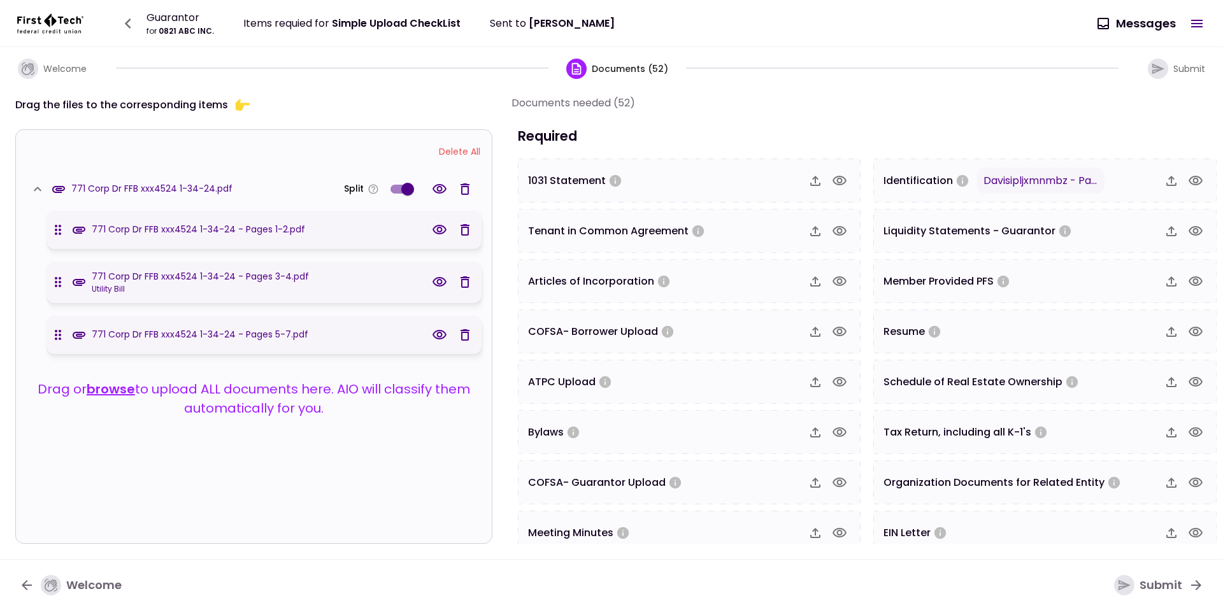
click at [1201, 176] on button "button" at bounding box center [1195, 181] width 22 height 22
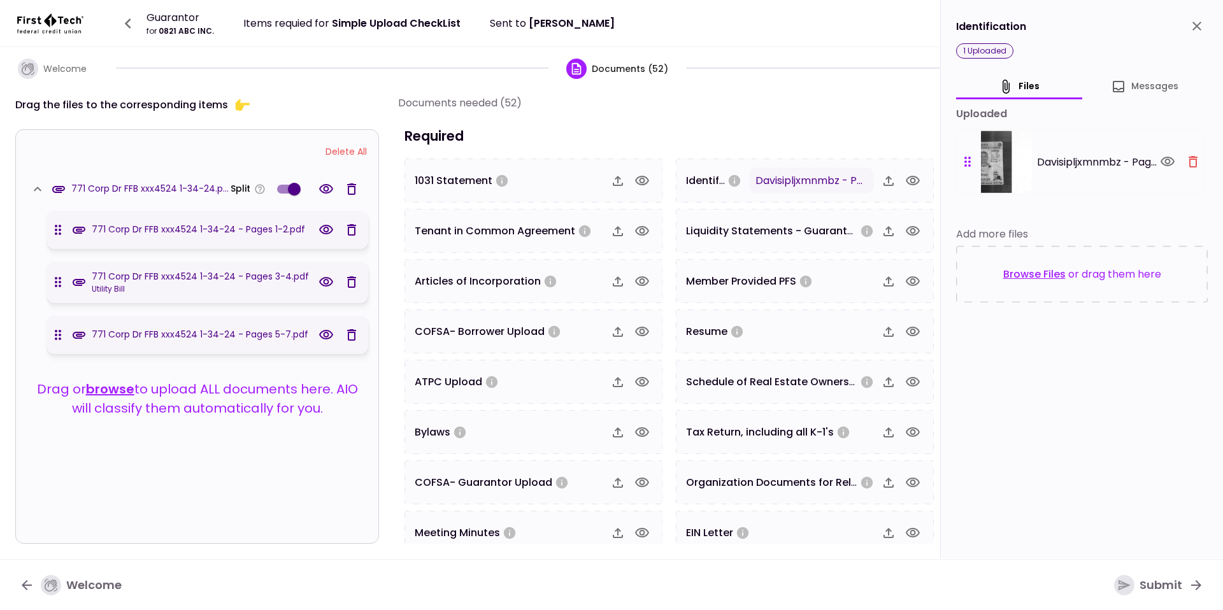
click at [1196, 169] on button "button" at bounding box center [1193, 162] width 22 height 22
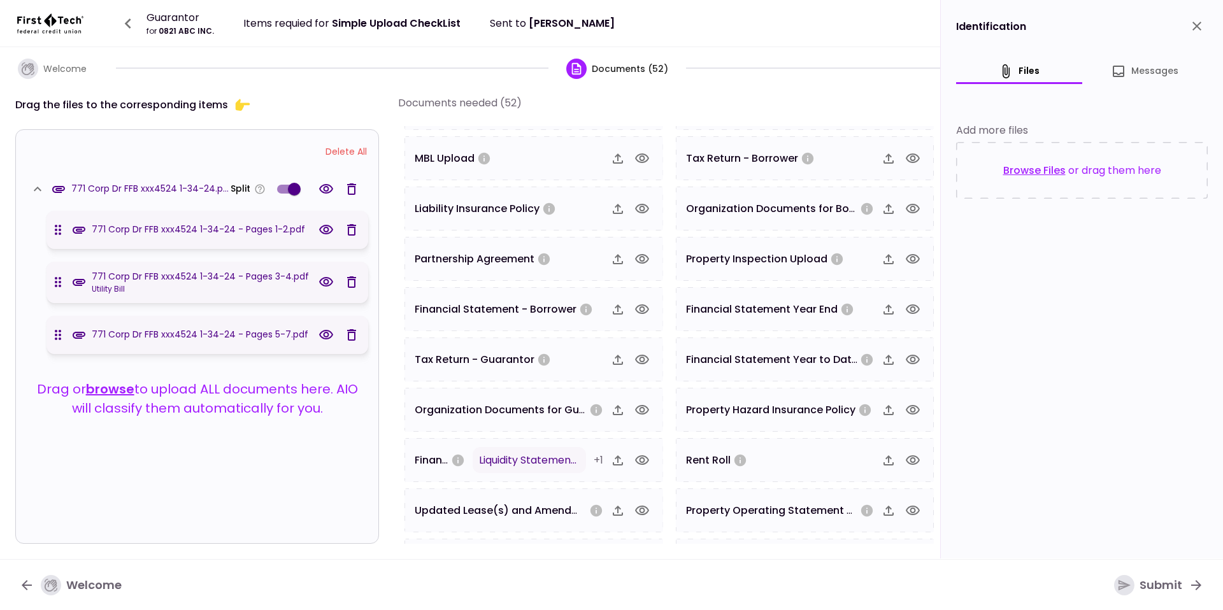
scroll to position [916, 0]
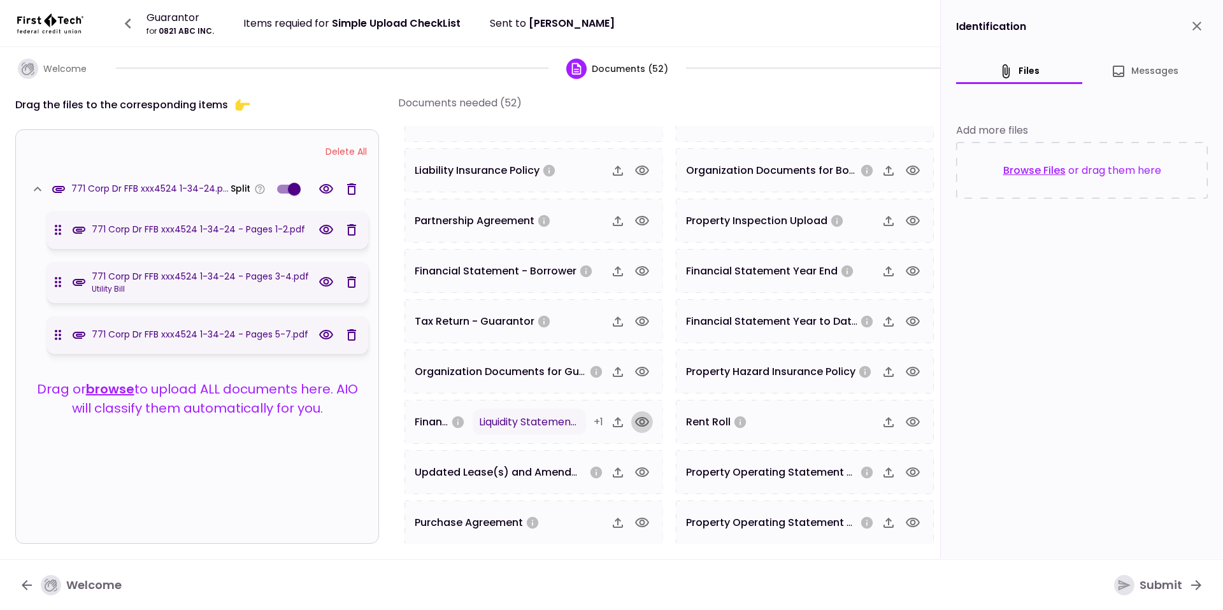
click at [634, 427] on icon "button" at bounding box center [641, 422] width 15 height 15
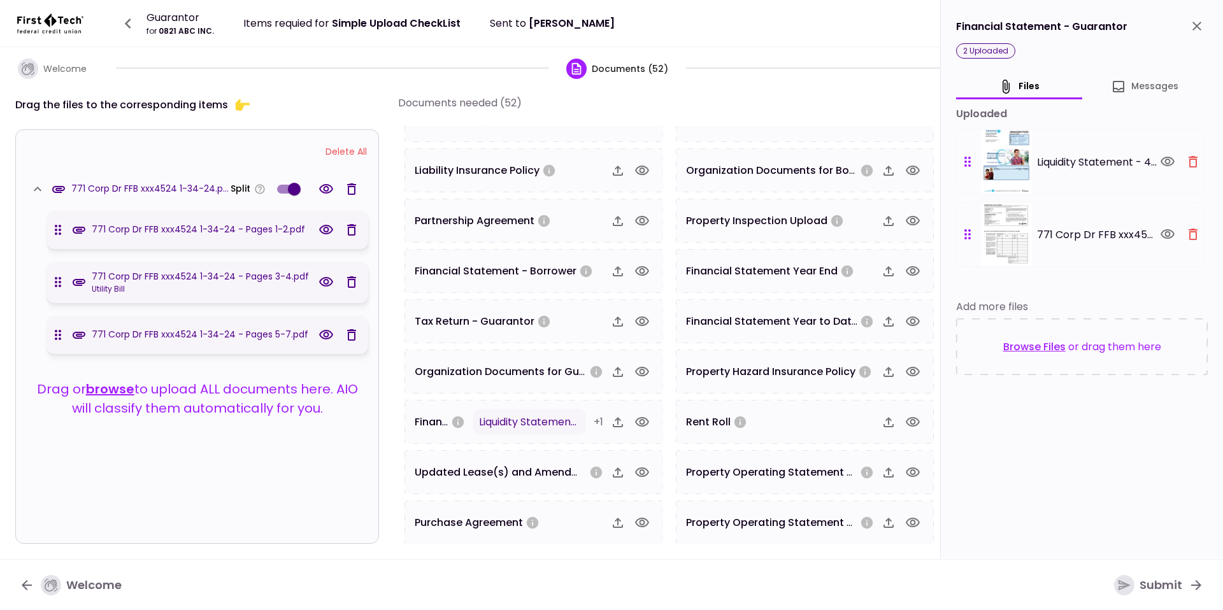
click at [1184, 165] on button "button" at bounding box center [1193, 162] width 22 height 22
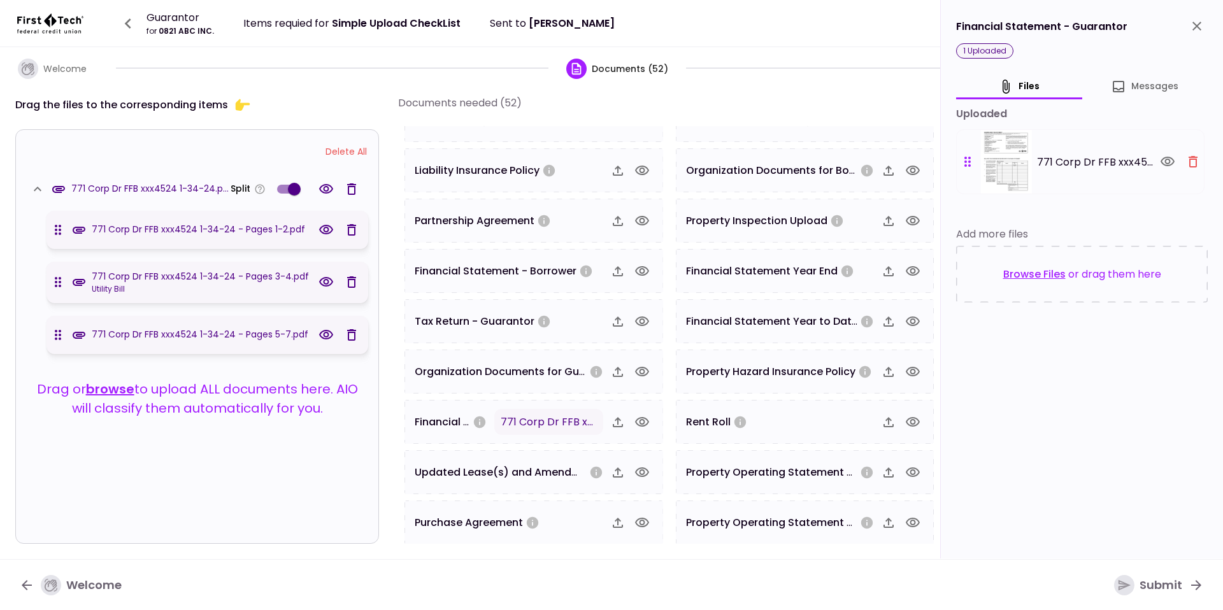
click at [1189, 171] on button "button" at bounding box center [1193, 162] width 22 height 22
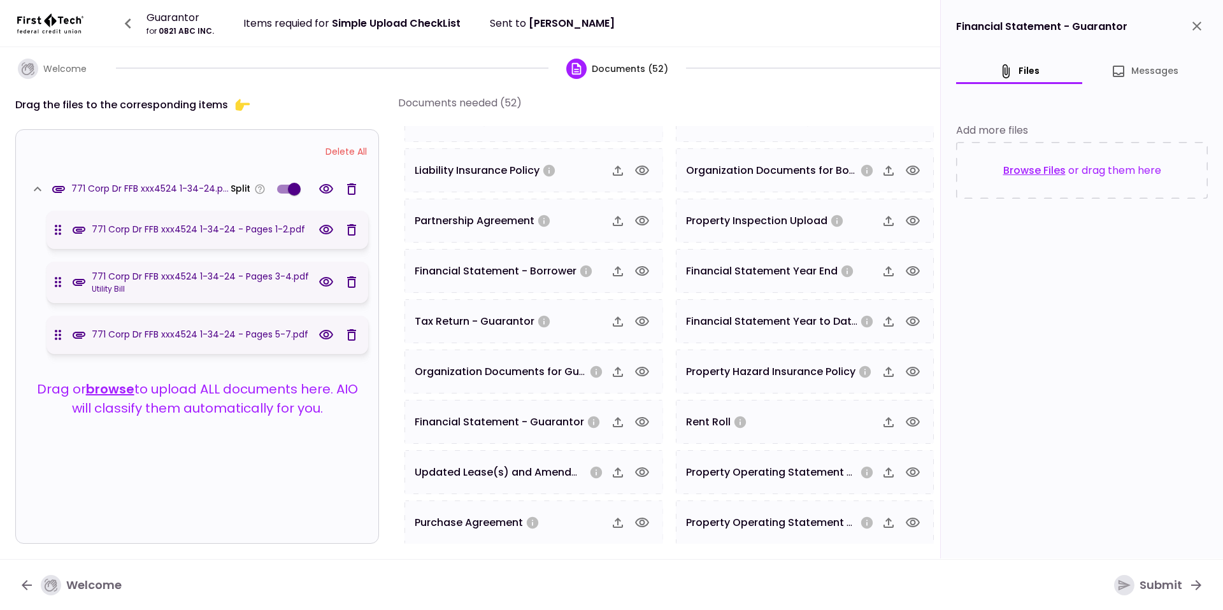
click at [1197, 26] on icon "close" at bounding box center [1196, 26] width 9 height 9
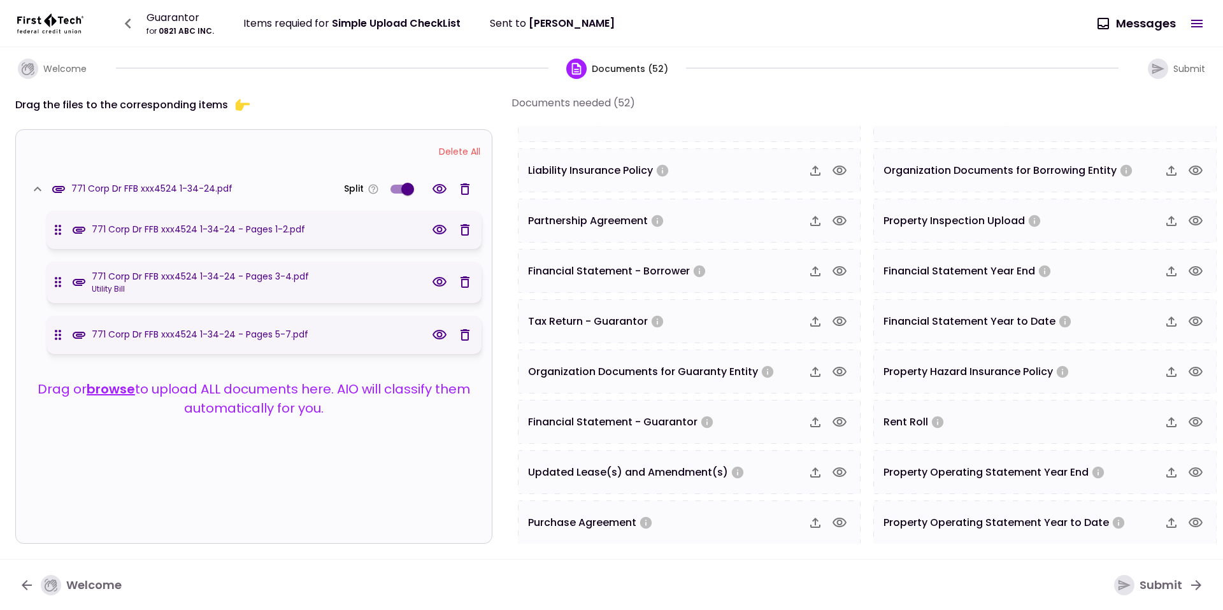
click at [566, 133] on div "MBL Upload" at bounding box center [689, 120] width 343 height 44
click at [371, 103] on div "Drag the files to the corresponding items" at bounding box center [253, 104] width 477 height 19
click at [693, 89] on div "Drag the files to the corresponding items Delete All 771 Corp Dr FFB xxx4524 1-…" at bounding box center [611, 324] width 1223 height 471
click at [680, 132] on div "MBL Upload" at bounding box center [689, 120] width 343 height 44
click at [676, 106] on div "Documents needed (52)" at bounding box center [868, 103] width 715 height 16
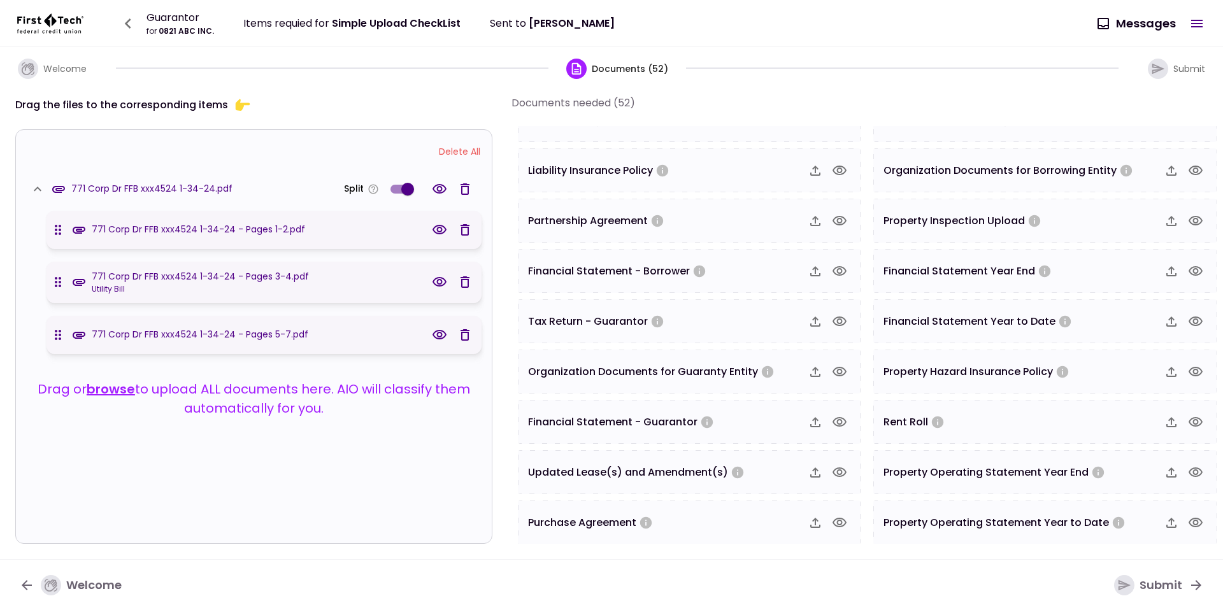
click at [1128, 593] on div "button" at bounding box center [1124, 585] width 20 height 20
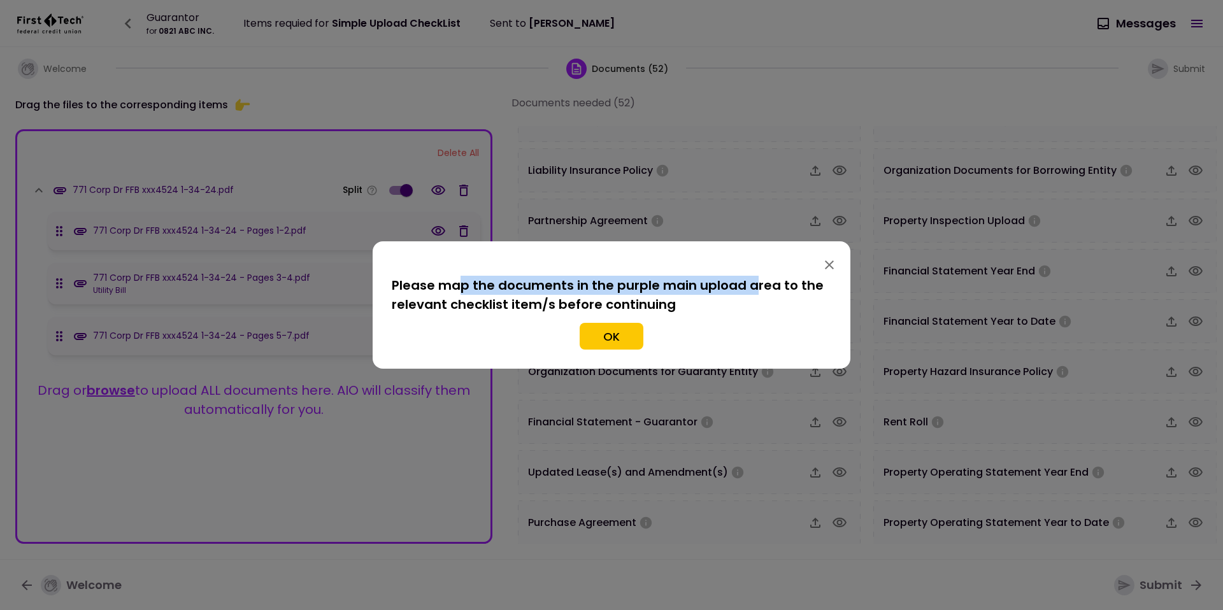
drag, startPoint x: 463, startPoint y: 290, endPoint x: 754, endPoint y: 290, distance: 291.0
click at [754, 290] on div "Please map the documents in the purple main upload area to the relevant checkli…" at bounding box center [611, 295] width 439 height 38
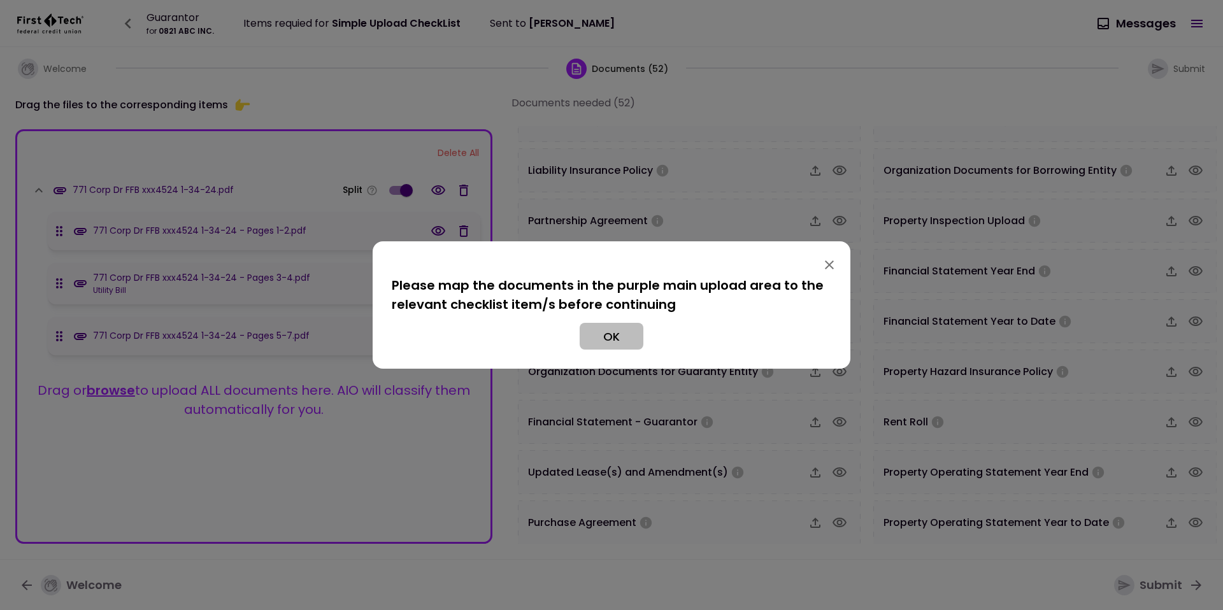
click at [630, 333] on button "OK" at bounding box center [611, 336] width 64 height 27
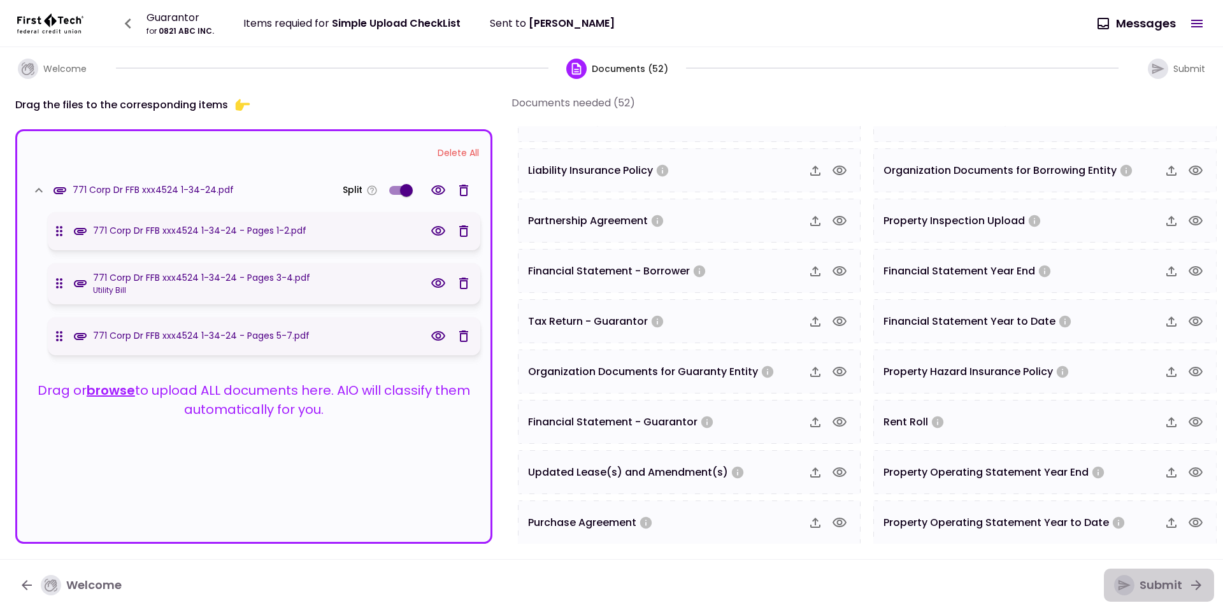
click at [1156, 578] on div "Submit" at bounding box center [1148, 585] width 68 height 20
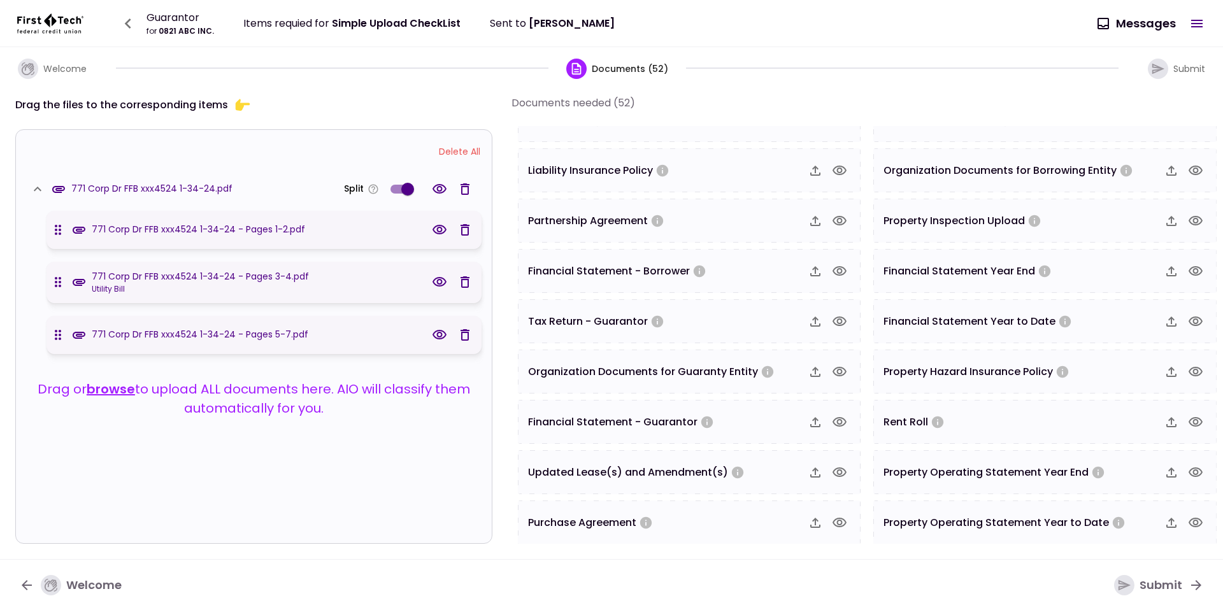
click at [406, 185] on span at bounding box center [407, 189] width 13 height 13
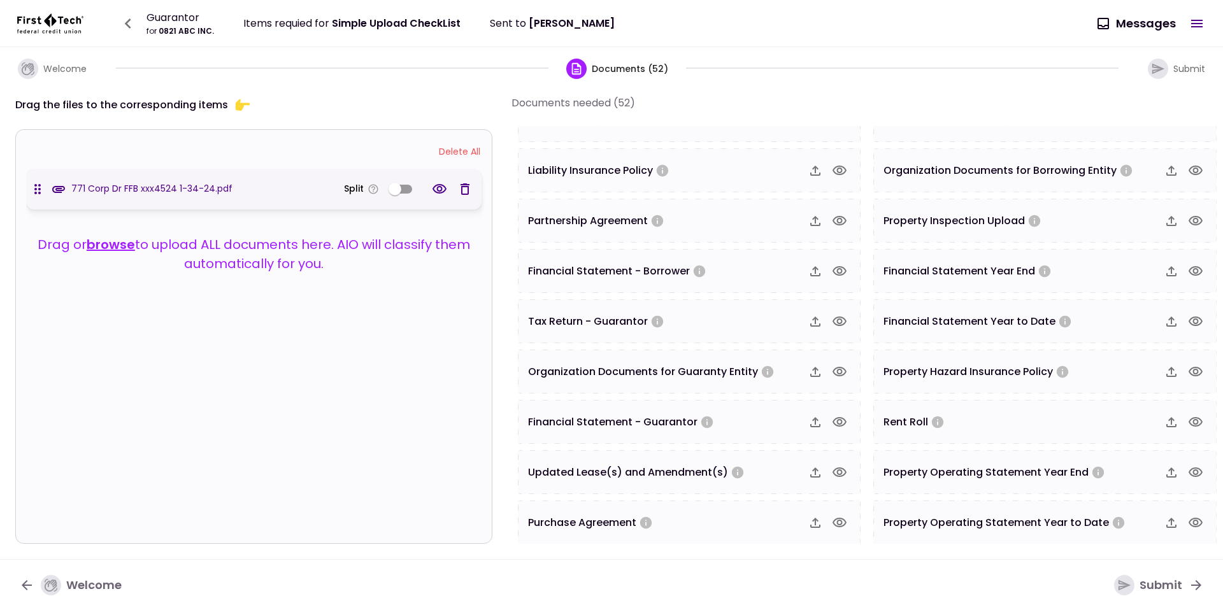
click at [1163, 601] on nav "Welcome Submit" at bounding box center [611, 585] width 1223 height 52
click at [1158, 593] on div "Submit" at bounding box center [1148, 585] width 68 height 20
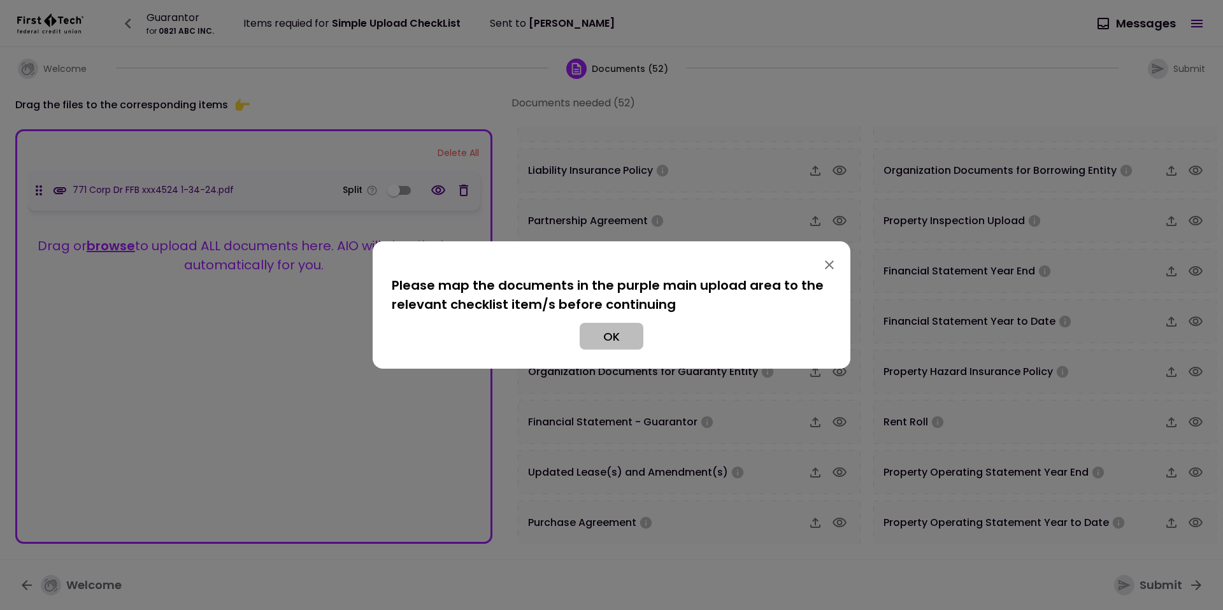
click at [607, 338] on button "OK" at bounding box center [611, 336] width 64 height 27
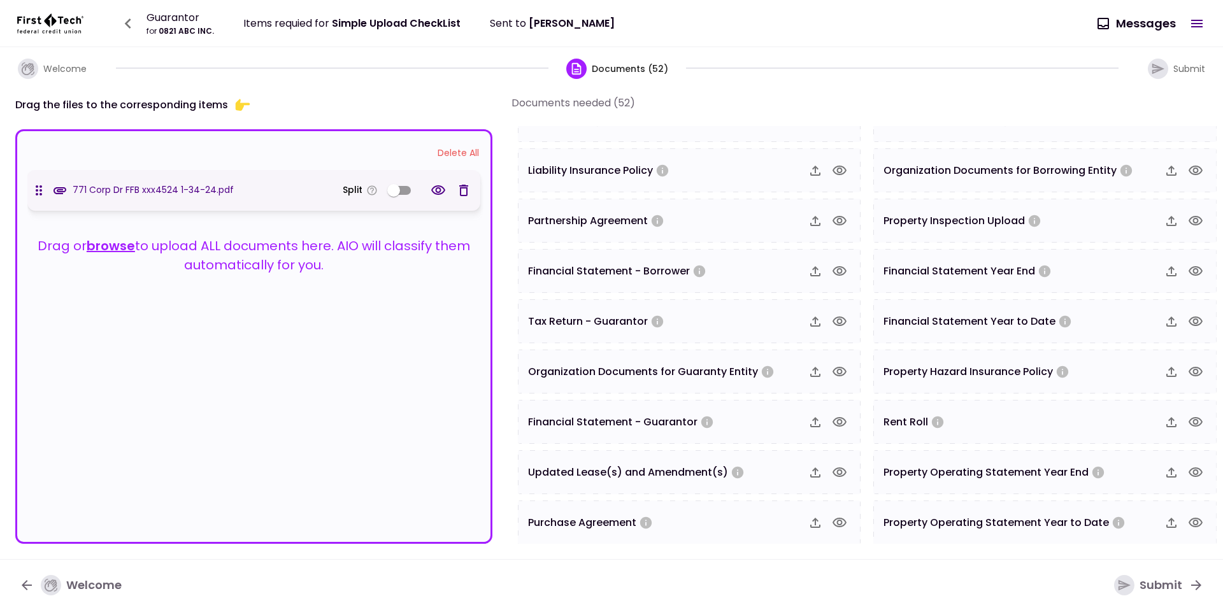
click at [1152, 573] on button "Submit" at bounding box center [1158, 585] width 110 height 33
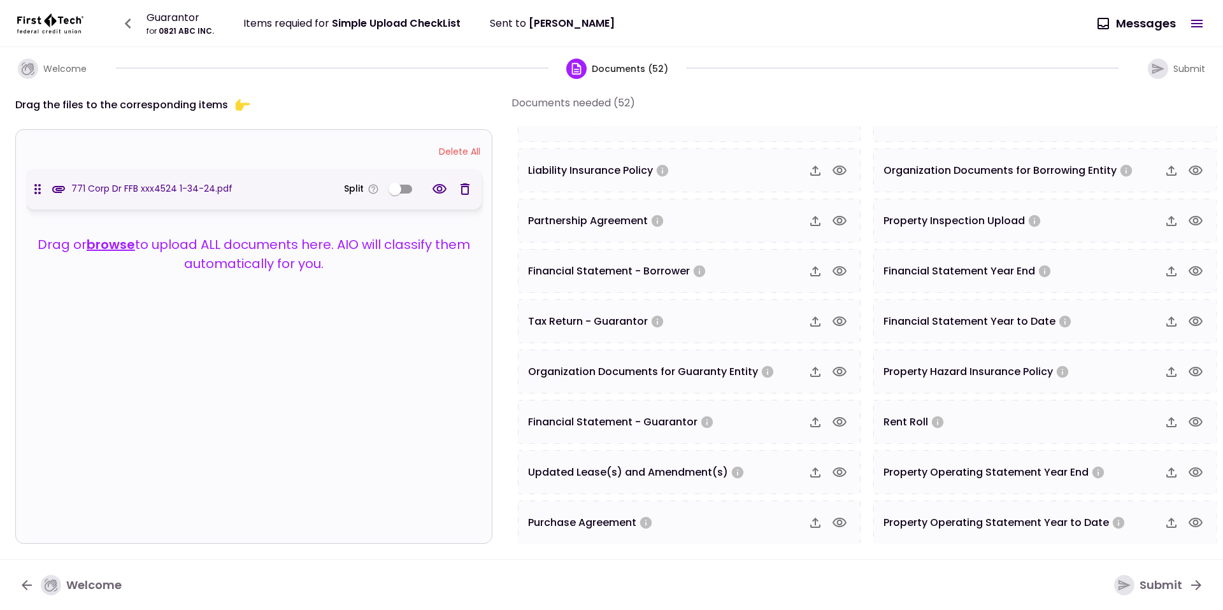
click at [465, 103] on div "Drag the files to the corresponding items" at bounding box center [253, 104] width 477 height 19
click at [1003, 82] on div "Welcome Documents (52) Submit" at bounding box center [611, 67] width 1223 height 41
click at [1180, 29] on button "0 Messages" at bounding box center [1137, 23] width 98 height 33
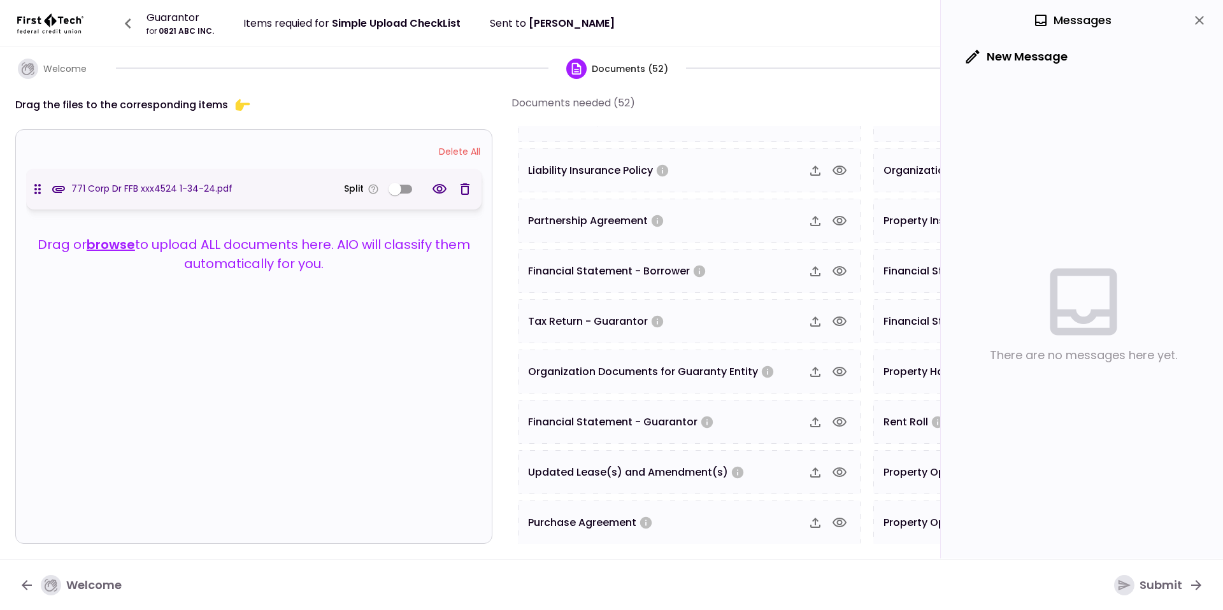
click at [1182, 25] on div "0 Messages" at bounding box center [1083, 20] width 254 height 40
click at [1203, 23] on icon "close" at bounding box center [1198, 20] width 15 height 15
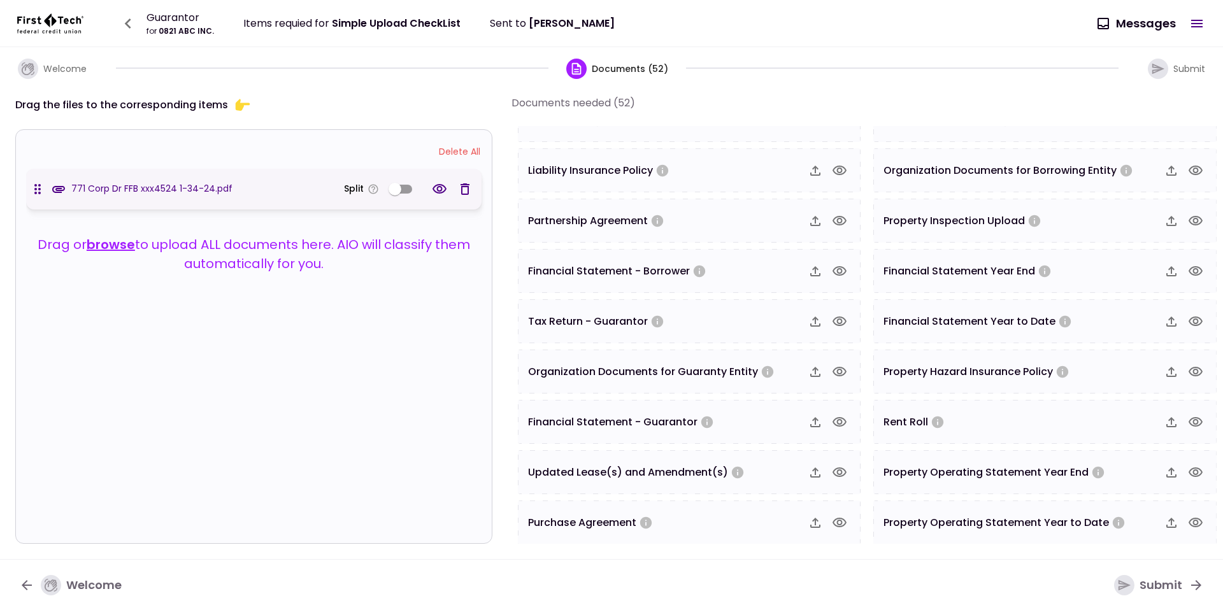
click at [1203, 22] on icon "button" at bounding box center [1196, 23] width 15 height 15
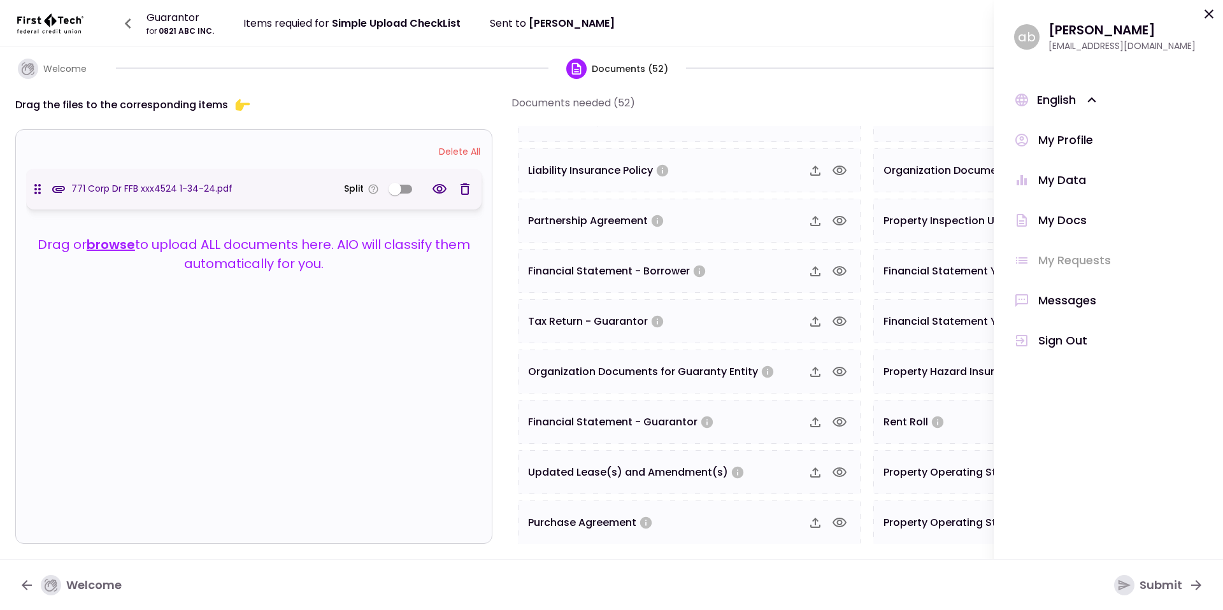
click at [1061, 344] on div "Sign Out" at bounding box center [1062, 340] width 49 height 17
